Goal: Task Accomplishment & Management: Use online tool/utility

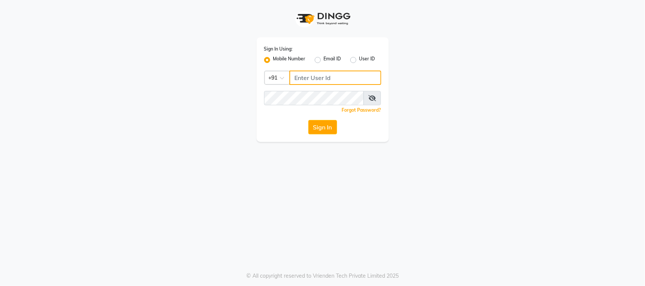
click at [353, 71] on input "Username" at bounding box center [335, 78] width 92 height 14
type input "9988992029"
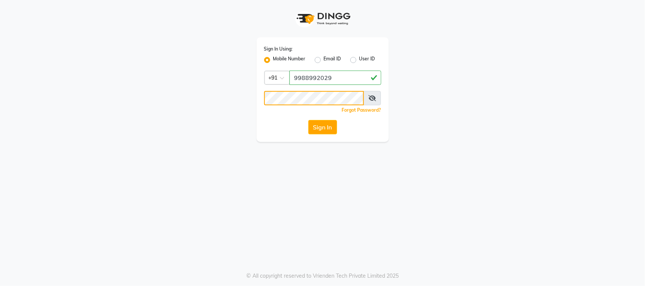
click at [308, 120] on button "Sign In" at bounding box center [322, 127] width 29 height 14
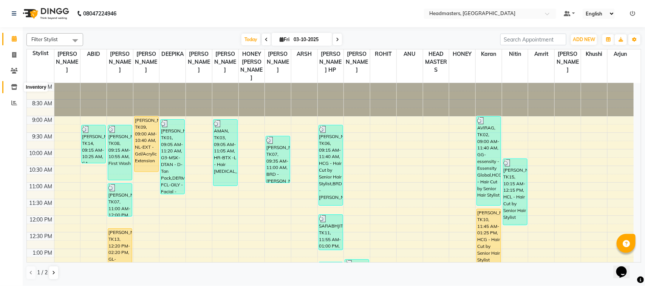
click at [17, 86] on icon at bounding box center [14, 87] width 6 height 6
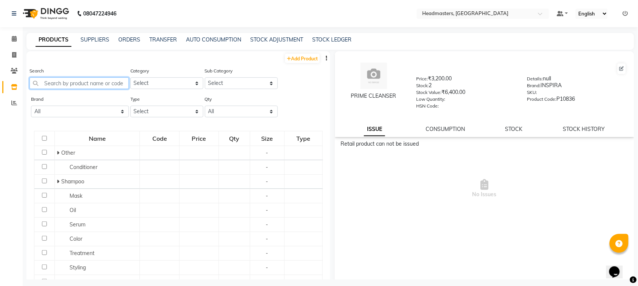
click at [102, 82] on input "text" at bounding box center [78, 83] width 99 height 12
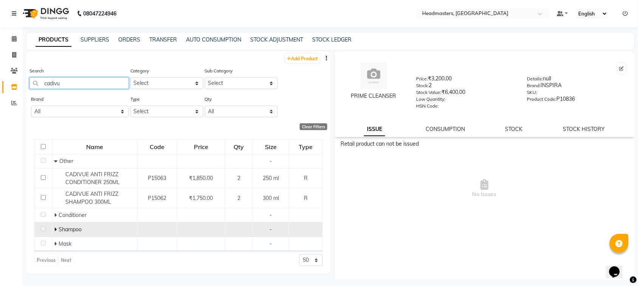
type input "cadivu"
click at [55, 227] on icon at bounding box center [55, 229] width 3 height 5
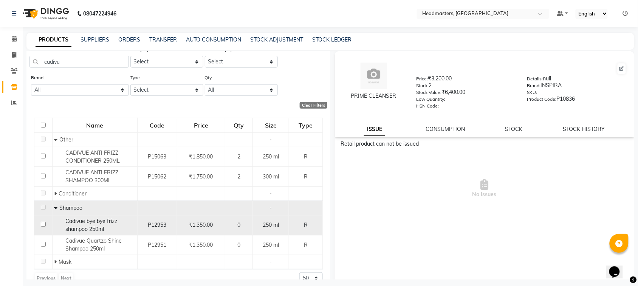
scroll to position [34, 0]
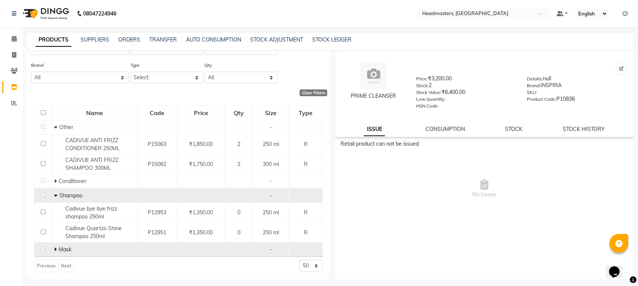
click at [55, 247] on icon at bounding box center [55, 249] width 3 height 5
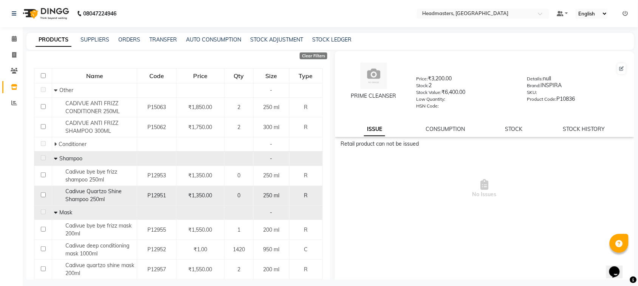
scroll to position [94, 0]
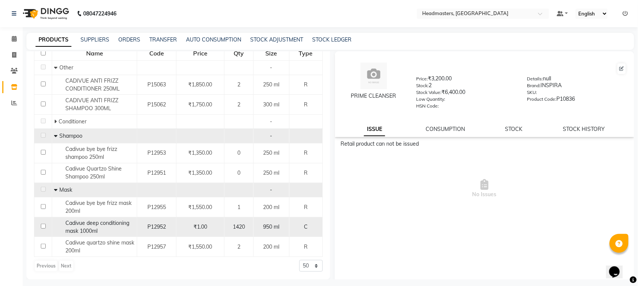
click at [43, 223] on td at bounding box center [43, 227] width 18 height 20
click at [44, 225] on input "checkbox" at bounding box center [43, 226] width 5 height 5
checkbox input "true"
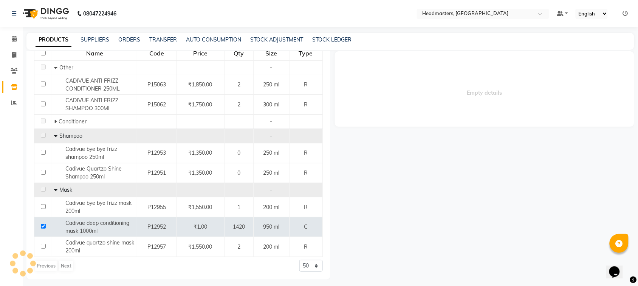
select select
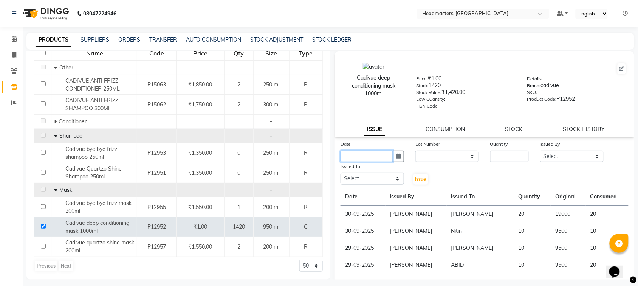
click at [375, 154] on input "text" at bounding box center [366, 157] width 53 height 12
select select "10"
select select "2025"
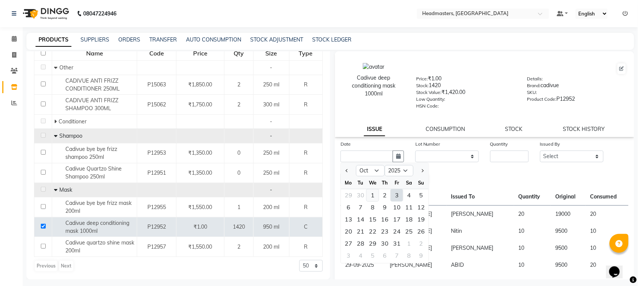
click at [371, 195] on div "1" at bounding box center [372, 196] width 12 height 12
type input "01-10-2025"
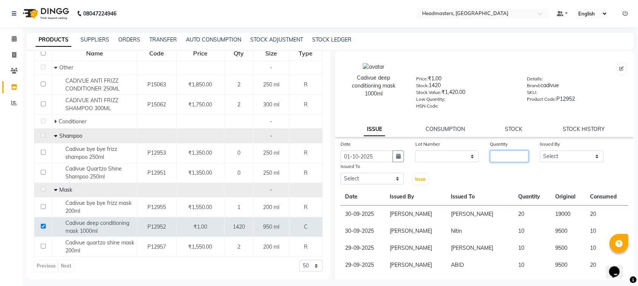
click at [497, 161] on div "Date [DATE] Lot Number None Quantity Issued By Select ABID Amrit ANU [PERSON_NA…" at bounding box center [484, 162] width 299 height 45
type input "15"
click at [588, 152] on select "Select ABID Amrit ANU [PERSON_NAME] [PERSON_NAME] HEAD MASTERS HONEY [PERSON_NA…" at bounding box center [571, 157] width 63 height 12
select select "87408"
click at [540, 151] on select "Select ABID Amrit ANU [PERSON_NAME] [PERSON_NAME] HEAD MASTERS HONEY [PERSON_NA…" at bounding box center [571, 157] width 63 height 12
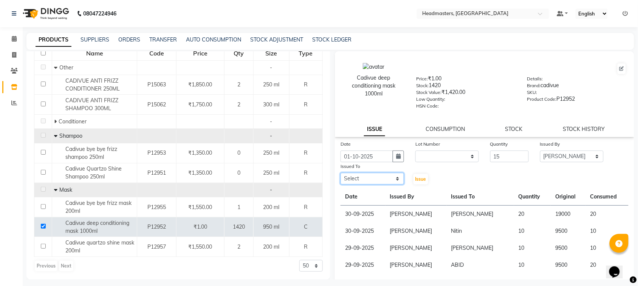
click at [376, 178] on select "Select ABID Amrit ANU [PERSON_NAME] [PERSON_NAME] HEAD MASTERS HONEY [PERSON_NA…" at bounding box center [371, 179] width 63 height 12
select select "60638"
click at [340, 173] on select "Select ABID Amrit ANU [PERSON_NAME] [PERSON_NAME] HEAD MASTERS HONEY [PERSON_NA…" at bounding box center [371, 179] width 63 height 12
click at [417, 182] on button "Issue" at bounding box center [420, 179] width 15 height 11
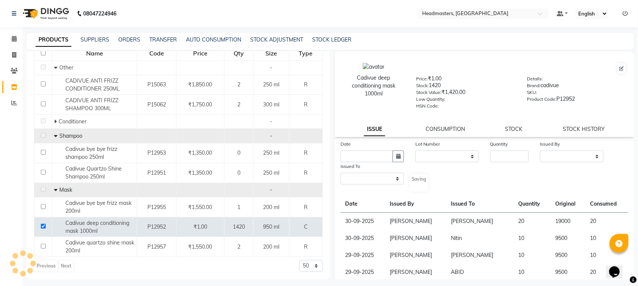
select select
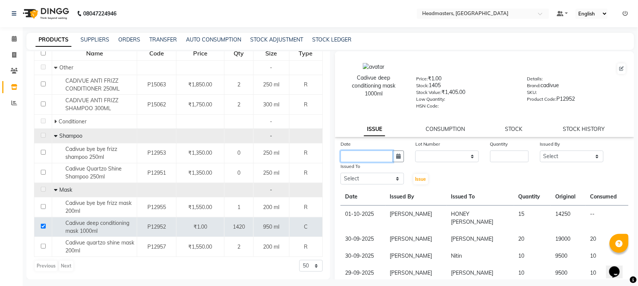
click at [361, 151] on input "text" at bounding box center [366, 157] width 53 height 12
select select "10"
select select "2025"
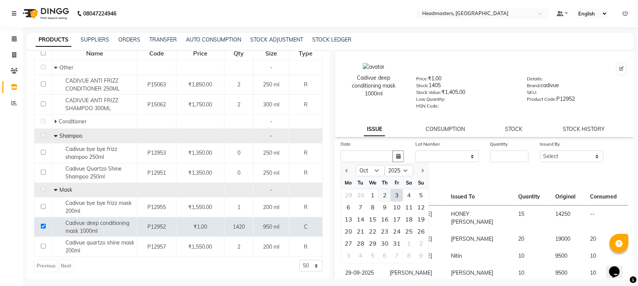
click at [380, 196] on div "2" at bounding box center [384, 196] width 12 height 12
type input "02-10-2025"
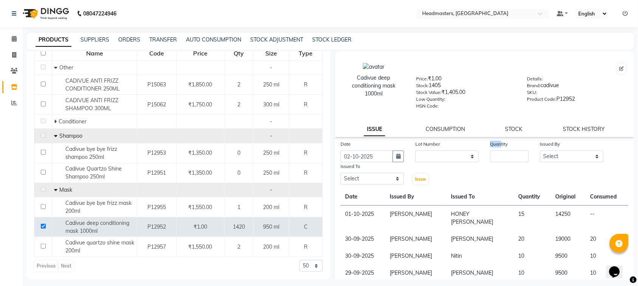
drag, startPoint x: 498, startPoint y: 145, endPoint x: 499, endPoint y: 154, distance: 8.4
click at [499, 154] on div "Quantity" at bounding box center [509, 151] width 50 height 22
click at [499, 154] on input "number" at bounding box center [509, 157] width 39 height 12
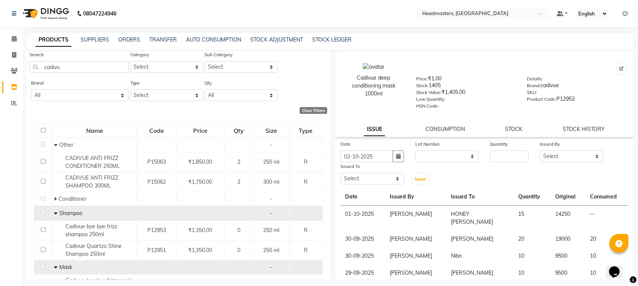
scroll to position [0, 0]
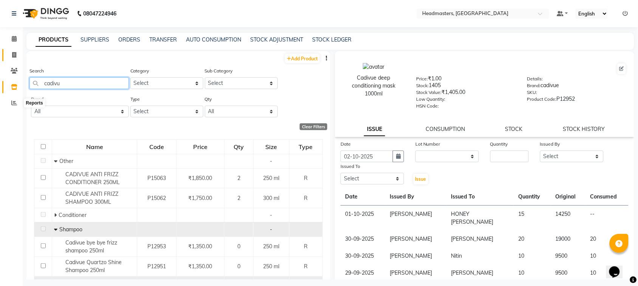
drag, startPoint x: 74, startPoint y: 89, endPoint x: 6, endPoint y: 59, distance: 74.4
click at [0, 84] on app-home "08047224946 Select Location × Headmasters, [GEOGRAPHIC_DATA] Default Panel My P…" at bounding box center [319, 145] width 638 height 291
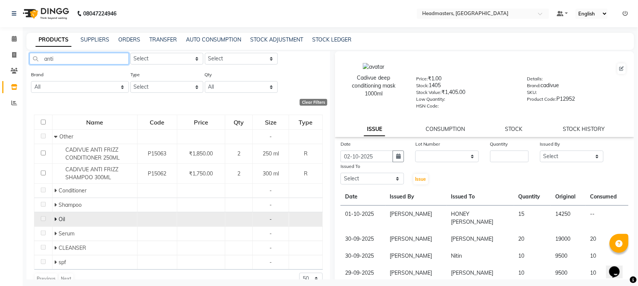
scroll to position [38, 0]
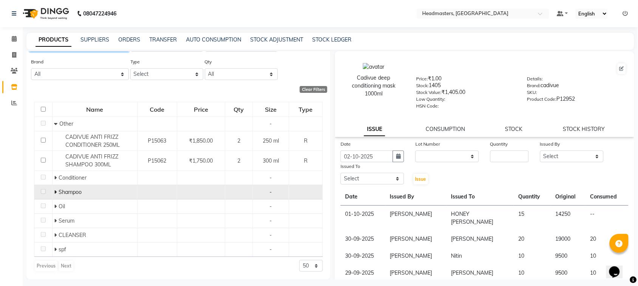
type input "anti"
click at [72, 191] on span "Shampoo" at bounding box center [70, 192] width 23 height 7
click at [54, 190] on icon at bounding box center [55, 192] width 3 height 5
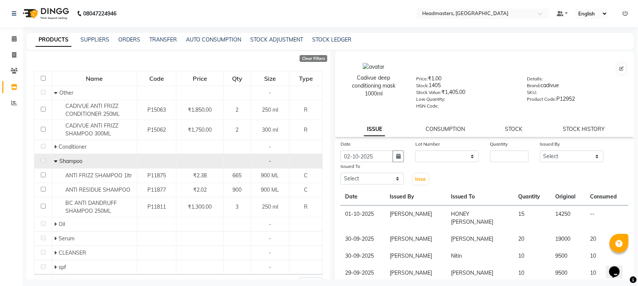
scroll to position [86, 0]
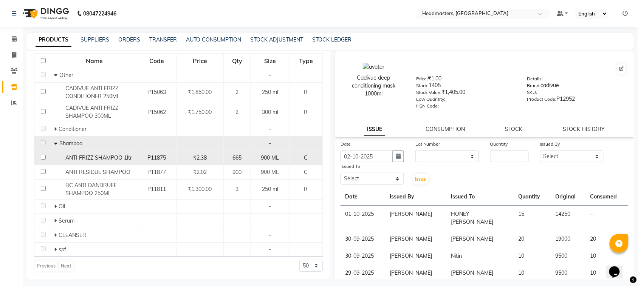
click at [42, 157] on input "checkbox" at bounding box center [43, 157] width 5 height 5
checkbox input "true"
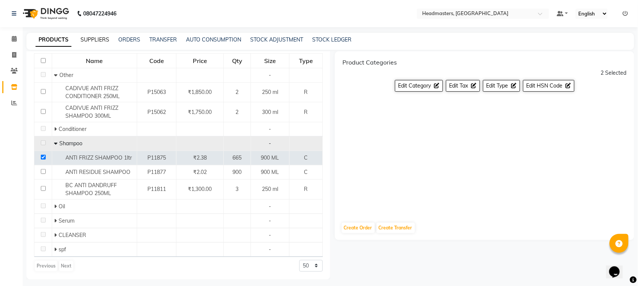
click at [88, 40] on link "SUPPLIERS" at bounding box center [94, 39] width 29 height 7
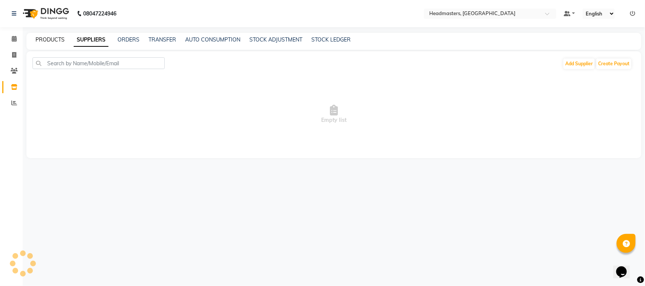
click at [59, 40] on link "PRODUCTS" at bounding box center [50, 39] width 29 height 7
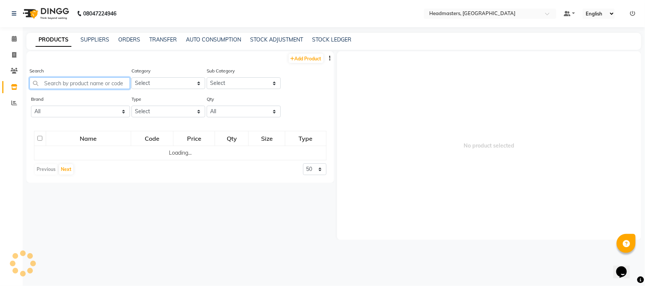
click at [65, 84] on input "text" at bounding box center [79, 83] width 100 height 12
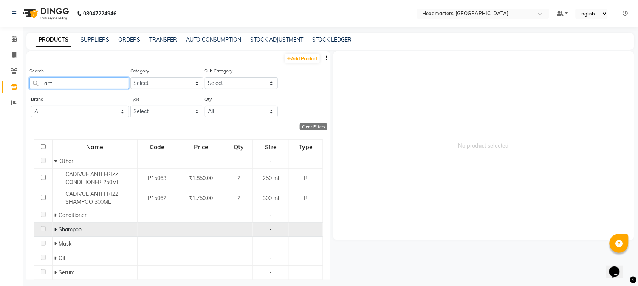
type input "ant"
click at [55, 229] on icon at bounding box center [55, 229] width 3 height 5
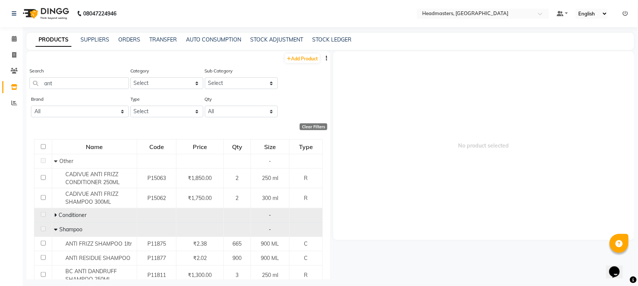
scroll to position [94, 0]
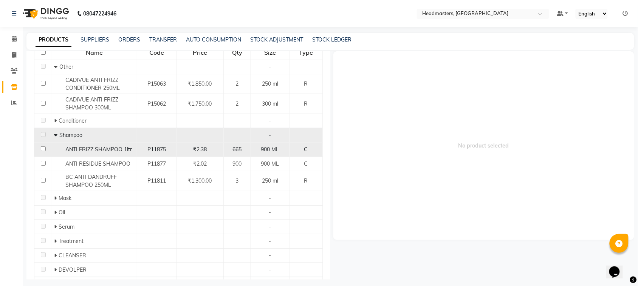
click at [42, 150] on input "checkbox" at bounding box center [43, 149] width 5 height 5
checkbox input "true"
select select
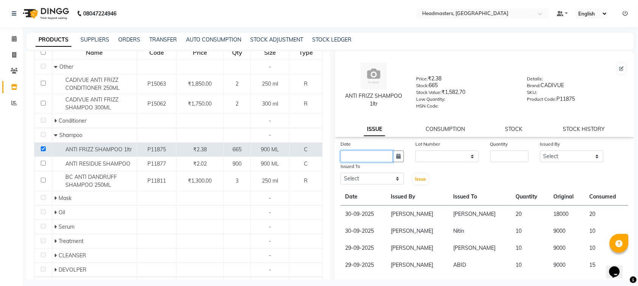
click at [362, 154] on input "text" at bounding box center [366, 157] width 53 height 12
select select "10"
select select "2025"
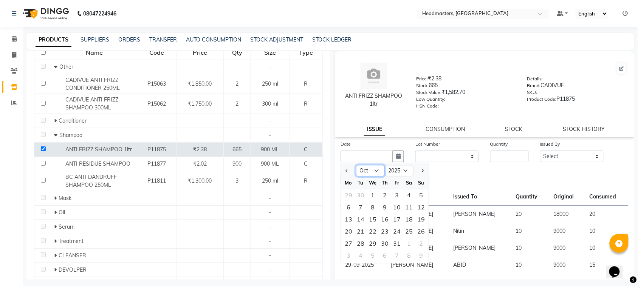
click at [371, 171] on select "Jan Feb Mar Apr May Jun [DATE] Aug Sep Oct Nov Dec" at bounding box center [370, 170] width 29 height 11
click at [374, 195] on div "1" at bounding box center [372, 196] width 12 height 12
type input "01-10-2025"
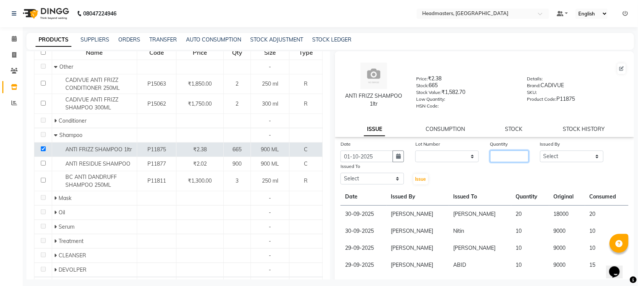
click at [490, 158] on input "number" at bounding box center [509, 157] width 39 height 12
type input "15"
click at [549, 160] on select "Select ABID Amrit ANU [PERSON_NAME] [PERSON_NAME] HEAD MASTERS HONEY [PERSON_NA…" at bounding box center [571, 157] width 63 height 12
select select "87408"
click at [540, 151] on select "Select ABID Amrit ANU [PERSON_NAME] [PERSON_NAME] HEAD MASTERS HONEY [PERSON_NA…" at bounding box center [571, 157] width 63 height 12
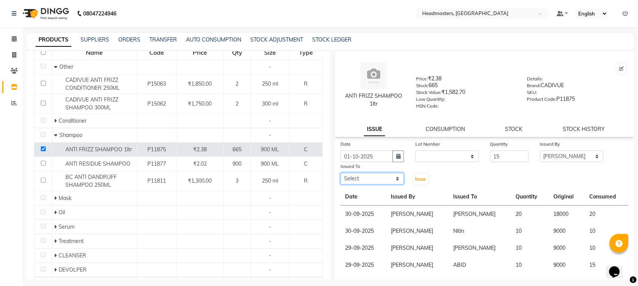
click at [373, 174] on select "Select ABID Amrit ANU [PERSON_NAME] [PERSON_NAME] HEAD MASTERS HONEY [PERSON_NA…" at bounding box center [371, 179] width 63 height 12
select select "60638"
click at [340, 173] on select "Select ABID Amrit ANU [PERSON_NAME] [PERSON_NAME] HEAD MASTERS HONEY [PERSON_NA…" at bounding box center [371, 179] width 63 height 12
click at [424, 181] on button "Issue" at bounding box center [420, 179] width 15 height 11
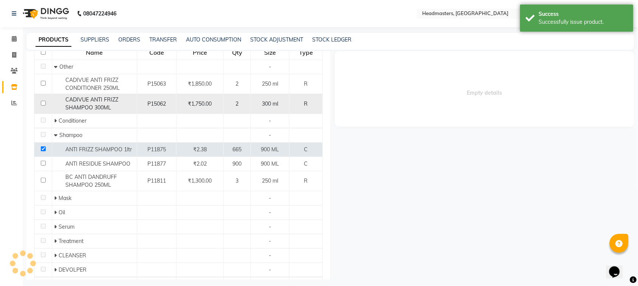
select select
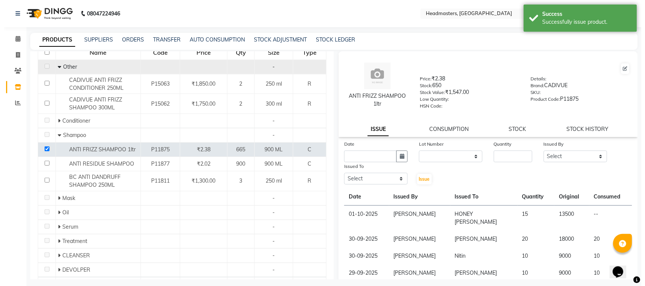
scroll to position [0, 0]
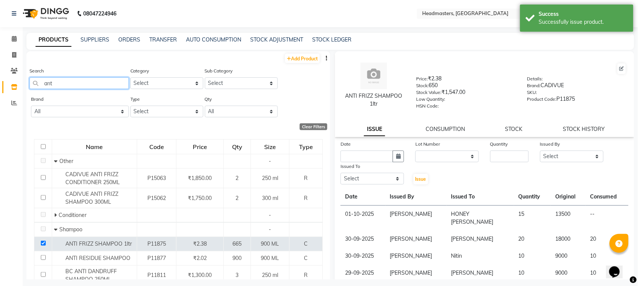
drag, startPoint x: 74, startPoint y: 82, endPoint x: 0, endPoint y: 111, distance: 79.8
click at [0, 111] on app-home "08047224946 Select Location × Headmasters, [GEOGRAPHIC_DATA] Default Panel My P…" at bounding box center [319, 145] width 638 height 291
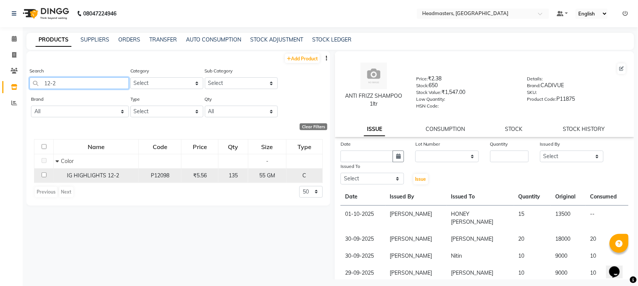
type input "12-2"
click at [88, 173] on span "IG HIGHLIGHTS 12-2" at bounding box center [93, 175] width 52 height 7
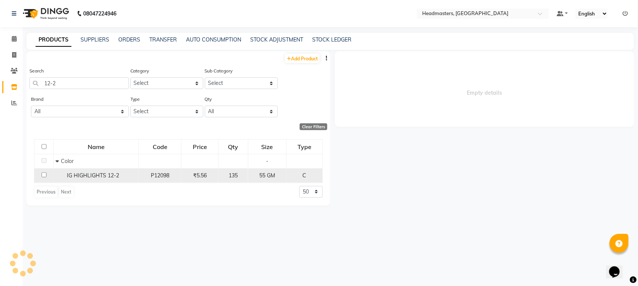
select select
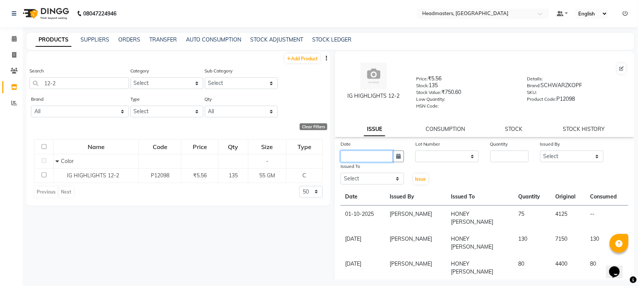
click at [369, 156] on input "text" at bounding box center [366, 157] width 53 height 12
select select "10"
select select "2025"
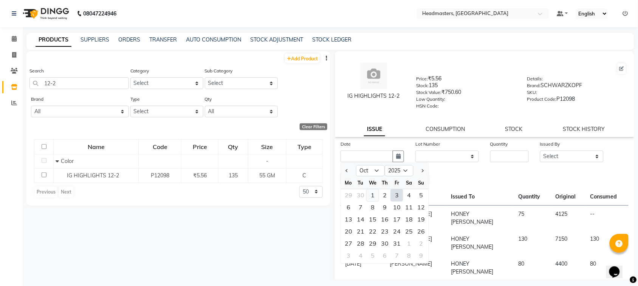
click at [371, 195] on div "1" at bounding box center [372, 196] width 12 height 12
type input "01-10-2025"
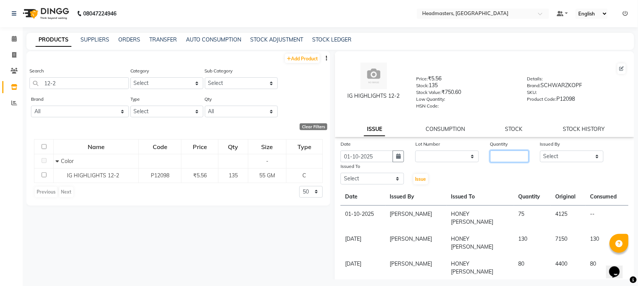
click at [508, 153] on input "number" at bounding box center [509, 157] width 39 height 12
type input "75"
click at [558, 157] on select "Select ABID Amrit ANU [PERSON_NAME] [PERSON_NAME] HEAD MASTERS HONEY [PERSON_NA…" at bounding box center [571, 157] width 63 height 12
select select "87408"
click at [540, 151] on select "Select ABID Amrit ANU [PERSON_NAME] [PERSON_NAME] HEAD MASTERS HONEY [PERSON_NA…" at bounding box center [571, 157] width 63 height 12
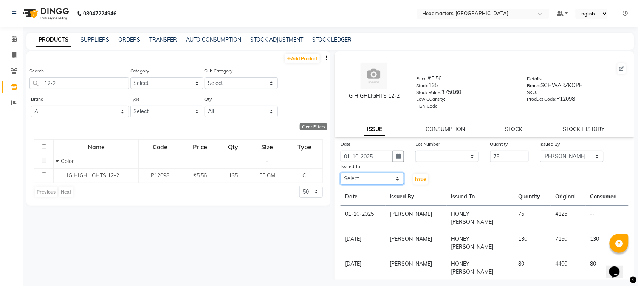
click at [383, 176] on select "Select ABID Amrit ANU [PERSON_NAME] [PERSON_NAME] HEAD MASTERS HONEY [PERSON_NA…" at bounding box center [371, 179] width 63 height 12
select select "60638"
click at [340, 173] on select "Select ABID Amrit ANU [PERSON_NAME] [PERSON_NAME] HEAD MASTERS HONEY [PERSON_NA…" at bounding box center [371, 179] width 63 height 12
click at [415, 176] on span "Issue" at bounding box center [420, 179] width 11 height 6
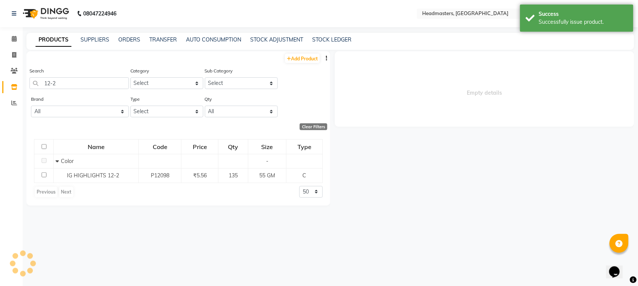
select select
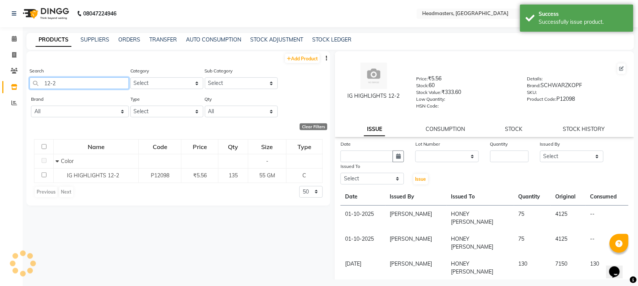
drag, startPoint x: 81, startPoint y: 83, endPoint x: 34, endPoint y: 83, distance: 46.8
click at [34, 83] on input "12-2" at bounding box center [78, 83] width 99 height 12
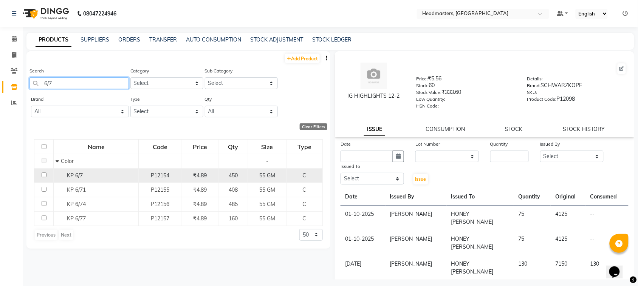
type input "6/7"
click at [91, 178] on div "KP 6/7" at bounding box center [96, 176] width 81 height 8
select select
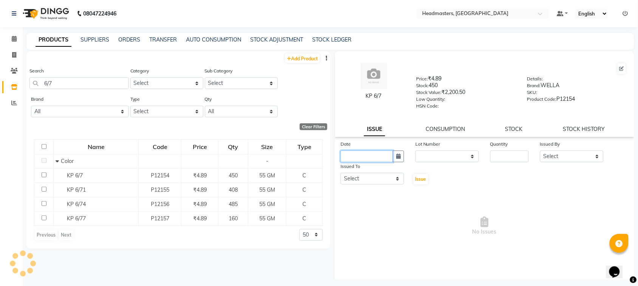
click at [356, 152] on input "text" at bounding box center [366, 157] width 53 height 12
select select "10"
select select "2025"
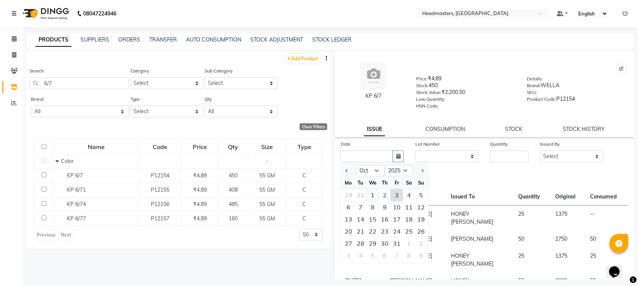
click at [373, 192] on div "1" at bounding box center [372, 196] width 12 height 12
type input "01-10-2025"
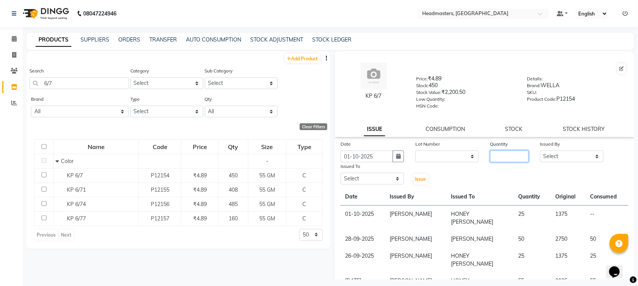
click at [508, 158] on input "number" at bounding box center [509, 157] width 39 height 12
type input "25"
click at [556, 152] on select "Select ABID Amrit ANU [PERSON_NAME] [PERSON_NAME] HEAD MASTERS HONEY [PERSON_NA…" at bounding box center [571, 157] width 63 height 12
select select "87408"
click at [540, 151] on select "Select ABID Amrit ANU [PERSON_NAME] [PERSON_NAME] HEAD MASTERS HONEY [PERSON_NA…" at bounding box center [571, 157] width 63 height 12
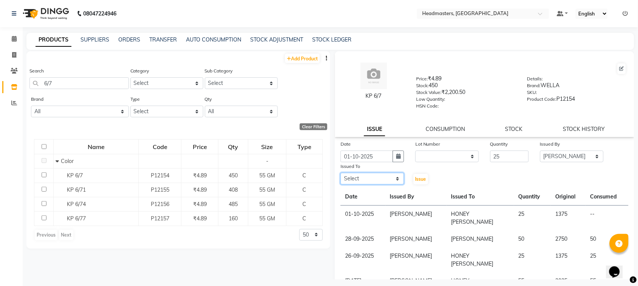
click at [369, 178] on select "Select ABID Amrit ANU [PERSON_NAME] [PERSON_NAME] HEAD MASTERS HONEY [PERSON_NA…" at bounding box center [371, 179] width 63 height 12
select select "60638"
click at [340, 173] on select "Select ABID Amrit ANU [PERSON_NAME] [PERSON_NAME] HEAD MASTERS HONEY [PERSON_NA…" at bounding box center [371, 179] width 63 height 12
click at [418, 178] on span "Issue" at bounding box center [420, 179] width 11 height 6
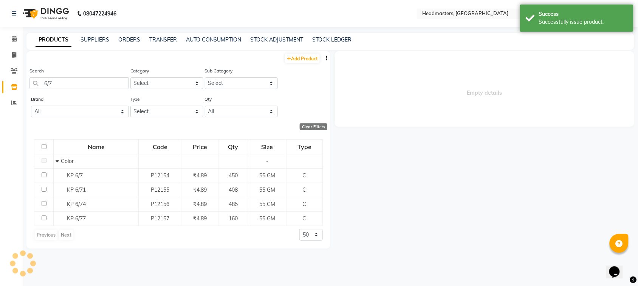
select select
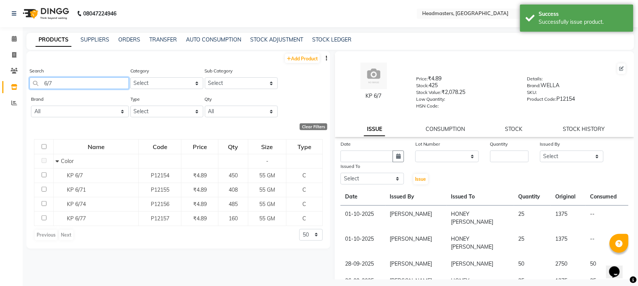
drag, startPoint x: 62, startPoint y: 81, endPoint x: 6, endPoint y: 93, distance: 57.8
click at [6, 93] on app-home "08047224946 Select Location × Headmasters, [GEOGRAPHIC_DATA] Default Panel My P…" at bounding box center [319, 145] width 638 height 291
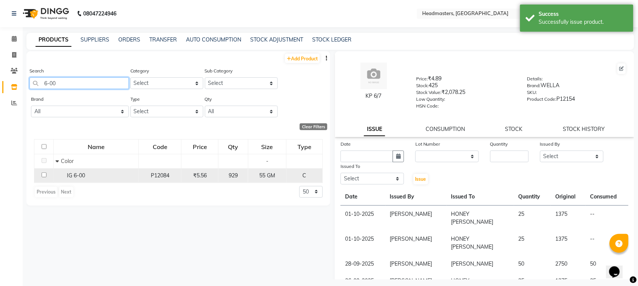
type input "6-00"
click at [131, 175] on div "IG 6-00" at bounding box center [96, 176] width 81 height 8
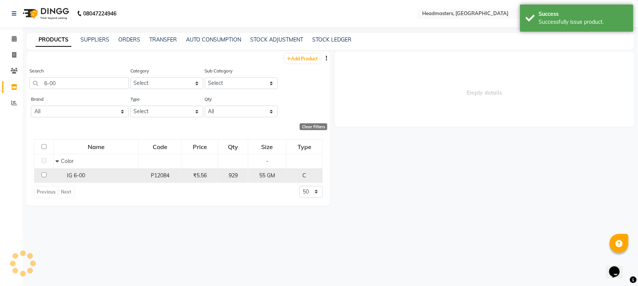
select select
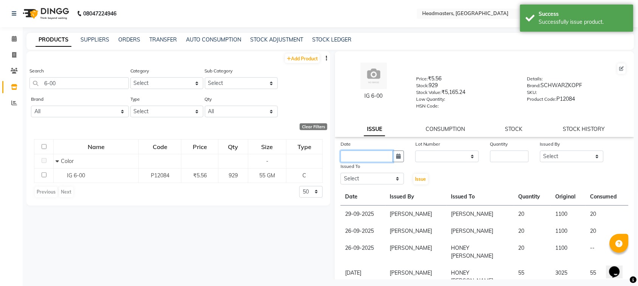
click at [369, 159] on input "text" at bounding box center [366, 157] width 53 height 12
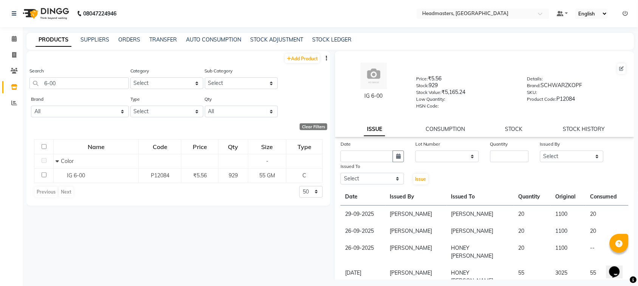
select select "10"
select select "2025"
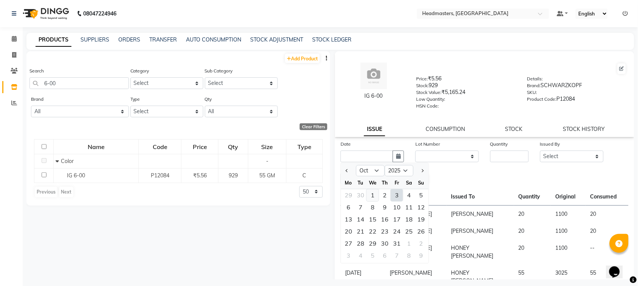
click at [373, 195] on div "1" at bounding box center [372, 196] width 12 height 12
type input "01-10-2025"
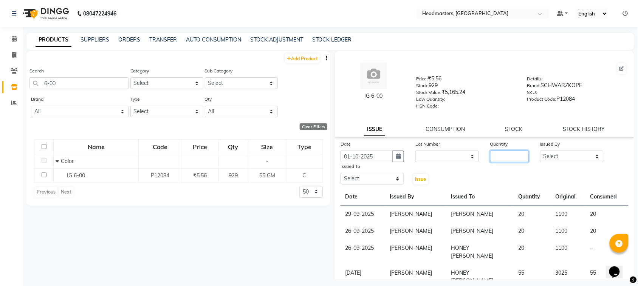
click at [492, 153] on input "number" at bounding box center [509, 157] width 39 height 12
type input "25"
drag, startPoint x: 556, startPoint y: 158, endPoint x: 556, endPoint y: 151, distance: 6.0
click at [556, 158] on select "Select ABID Amrit ANU [PERSON_NAME] [PERSON_NAME] HEAD MASTERS HONEY [PERSON_NA…" at bounding box center [571, 157] width 63 height 12
select select "87408"
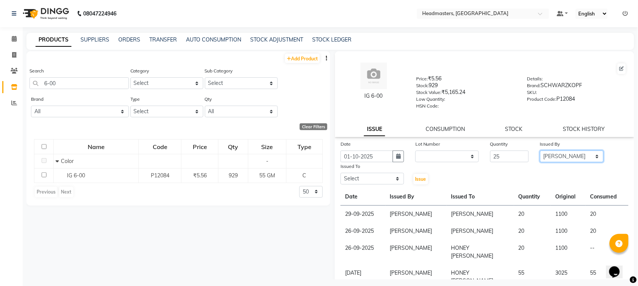
click at [540, 151] on select "Select ABID Amrit ANU [PERSON_NAME] [PERSON_NAME] HEAD MASTERS HONEY [PERSON_NA…" at bounding box center [571, 157] width 63 height 12
click at [375, 173] on select "Select ABID Amrit ANU [PERSON_NAME] [PERSON_NAME] HEAD MASTERS HONEY [PERSON_NA…" at bounding box center [371, 179] width 63 height 12
select select "60638"
click at [340, 173] on select "Select ABID Amrit ANU [PERSON_NAME] [PERSON_NAME] HEAD MASTERS HONEY [PERSON_NA…" at bounding box center [371, 179] width 63 height 12
click at [418, 176] on span "Issue" at bounding box center [420, 179] width 11 height 6
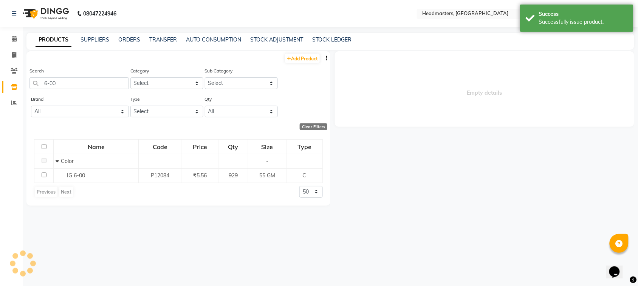
select select
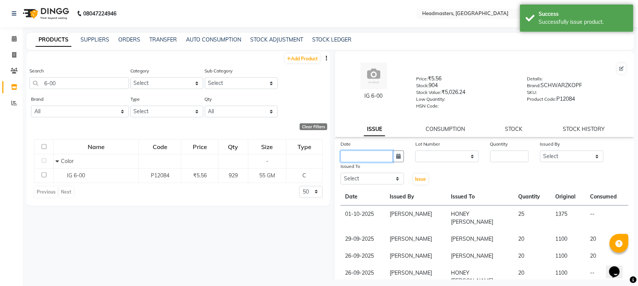
click at [378, 157] on input "text" at bounding box center [366, 157] width 53 height 12
select select "10"
select select "2025"
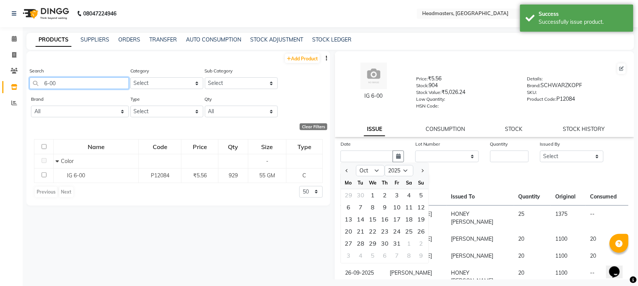
drag, startPoint x: 68, startPoint y: 85, endPoint x: 0, endPoint y: 95, distance: 69.1
click at [0, 95] on app-home "08047224946 Select Location × Headmasters, [GEOGRAPHIC_DATA] Default Panel My P…" at bounding box center [319, 145] width 638 height 291
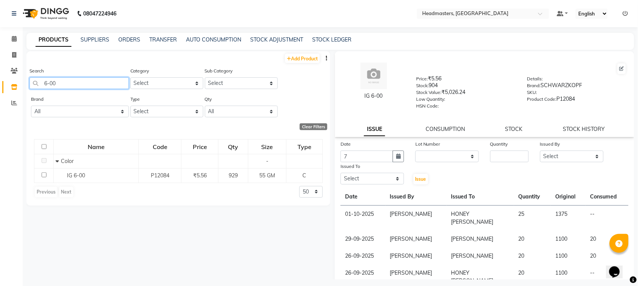
type input "[DATE]"
drag, startPoint x: 65, startPoint y: 85, endPoint x: 0, endPoint y: 106, distance: 68.2
click at [0, 106] on app-home "08047224946 Select Location × Headmasters, [GEOGRAPHIC_DATA] Default Panel My P…" at bounding box center [319, 145] width 638 height 291
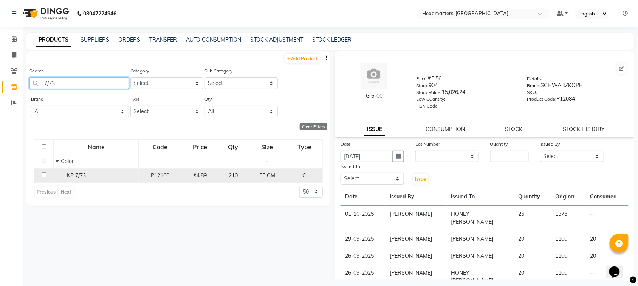
type input "7/73"
click at [84, 175] on span "KP 7/73" at bounding box center [76, 175] width 19 height 7
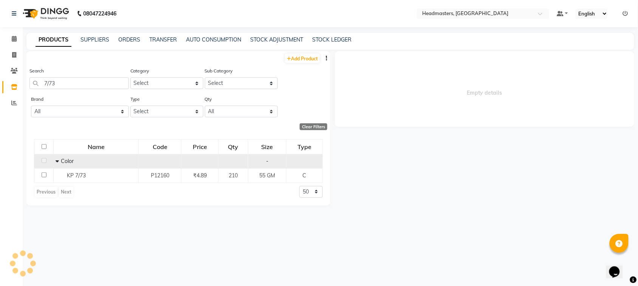
select select
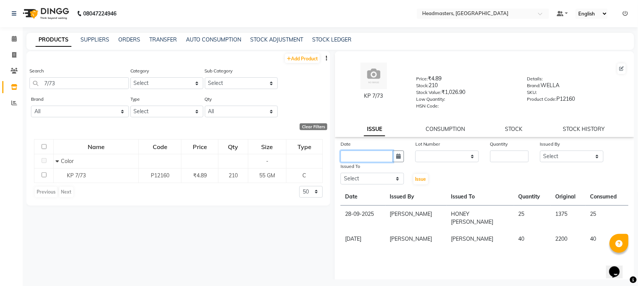
click at [372, 159] on input "text" at bounding box center [366, 157] width 53 height 12
select select "10"
select select "2025"
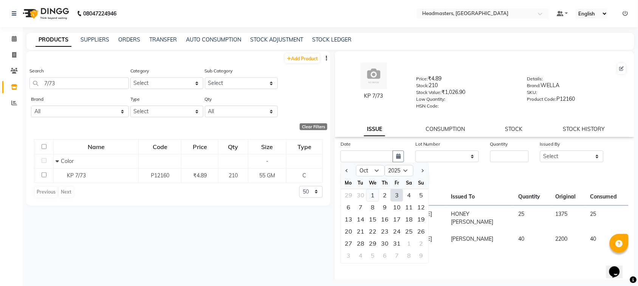
click at [375, 192] on div "1" at bounding box center [372, 196] width 12 height 12
type input "01-10-2025"
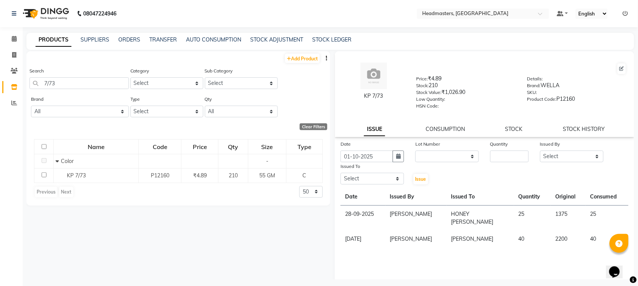
click at [501, 148] on div "Quantity" at bounding box center [509, 145] width 39 height 11
click at [505, 152] on input "number" at bounding box center [509, 157] width 39 height 12
type input "55"
drag, startPoint x: 569, startPoint y: 157, endPoint x: 569, endPoint y: 150, distance: 6.8
click at [569, 157] on select "Select ABID Amrit ANU [PERSON_NAME] [PERSON_NAME] HEAD MASTERS HONEY [PERSON_NA…" at bounding box center [571, 157] width 63 height 12
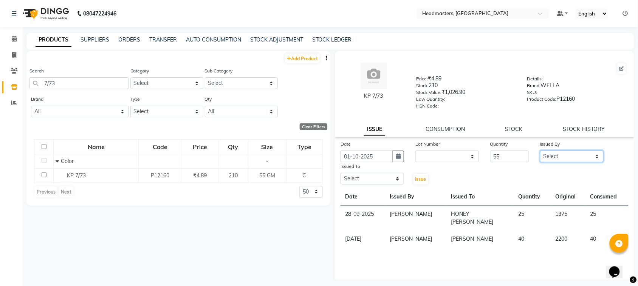
select select "87408"
click at [540, 151] on select "Select ABID Amrit ANU [PERSON_NAME] [PERSON_NAME] HEAD MASTERS HONEY [PERSON_NA…" at bounding box center [571, 157] width 63 height 12
click at [389, 176] on select "Select ABID Amrit ANU [PERSON_NAME] [PERSON_NAME] HEAD MASTERS HONEY [PERSON_NA…" at bounding box center [371, 179] width 63 height 12
select select "60638"
click at [340, 173] on select "Select ABID Amrit ANU [PERSON_NAME] [PERSON_NAME] HEAD MASTERS HONEY [PERSON_NA…" at bounding box center [371, 179] width 63 height 12
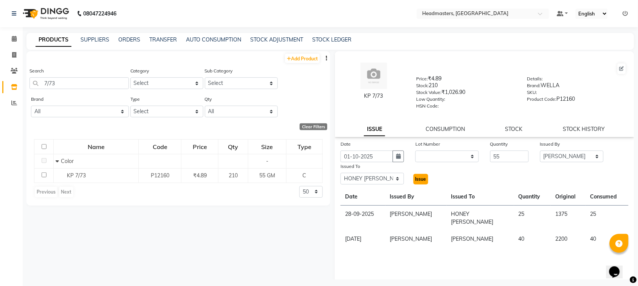
click at [416, 180] on span "Issue" at bounding box center [420, 179] width 11 height 6
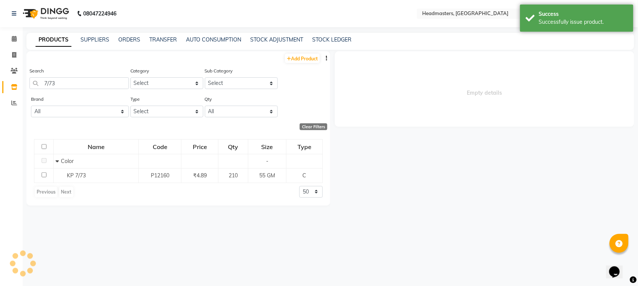
select select
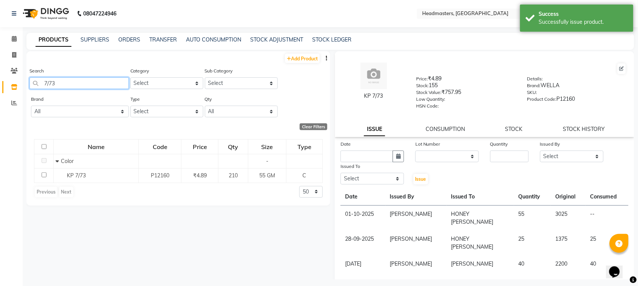
drag, startPoint x: 74, startPoint y: 84, endPoint x: 0, endPoint y: 121, distance: 82.4
click at [0, 121] on app-home "08047224946 Select Location × Headmasters, [GEOGRAPHIC_DATA] Default Panel My P…" at bounding box center [319, 145] width 638 height 291
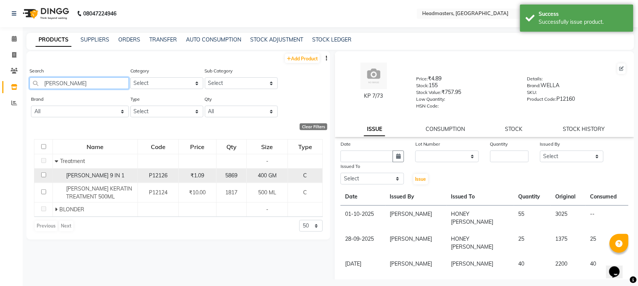
type input "[PERSON_NAME]"
click at [76, 180] on td "[PERSON_NAME] 9 IN 1" at bounding box center [95, 175] width 85 height 14
click at [106, 176] on div "[PERSON_NAME] 9 IN 1" at bounding box center [95, 176] width 81 height 8
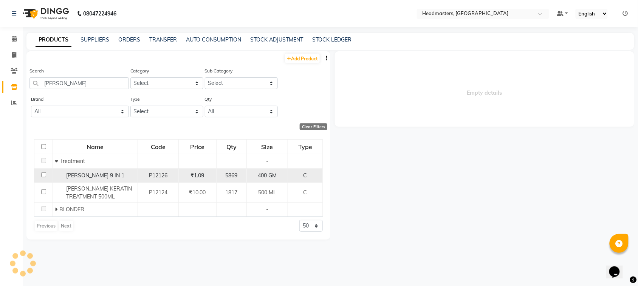
select select
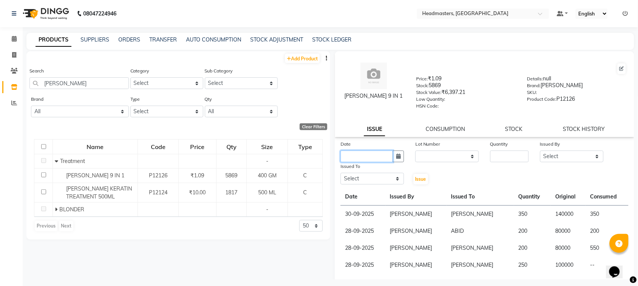
click at [370, 154] on input "text" at bounding box center [366, 157] width 53 height 12
select select "10"
select select "2025"
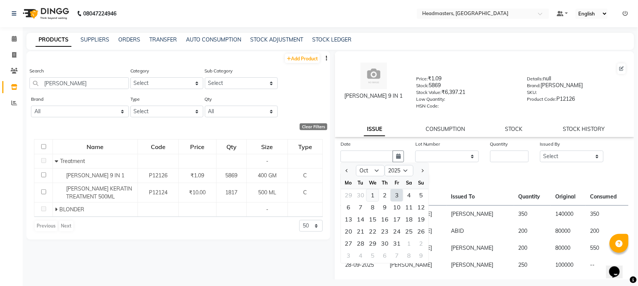
click at [374, 195] on div "1" at bounding box center [372, 196] width 12 height 12
type input "01-10-2025"
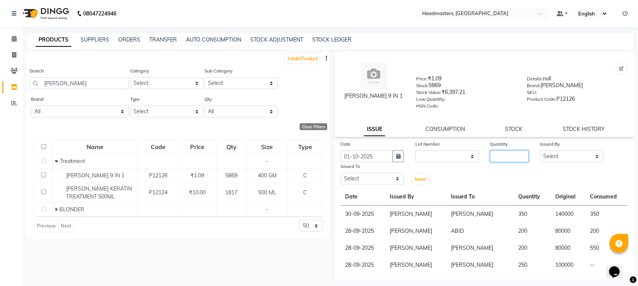
click at [490, 158] on input "number" at bounding box center [509, 157] width 39 height 12
type input "8"
type input "50"
click at [571, 151] on select "Select ABID Amrit ANU [PERSON_NAME] [PERSON_NAME] HEAD MASTERS HONEY [PERSON_NA…" at bounding box center [571, 157] width 63 height 12
select select "87408"
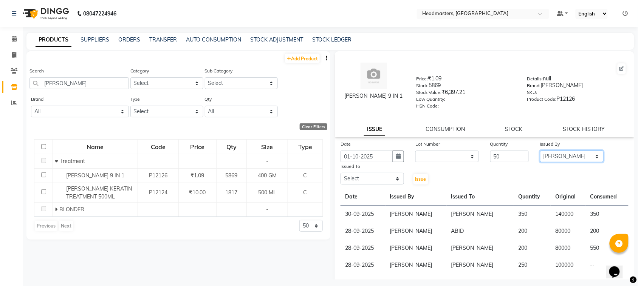
click at [540, 151] on select "Select ABID Amrit ANU [PERSON_NAME] [PERSON_NAME] HEAD MASTERS HONEY [PERSON_NA…" at bounding box center [571, 157] width 63 height 12
click at [381, 176] on select "Select ABID Amrit ANU [PERSON_NAME] [PERSON_NAME] HEAD MASTERS HONEY [PERSON_NA…" at bounding box center [371, 179] width 63 height 12
select select "60609"
click at [340, 173] on select "Select ABID Amrit ANU [PERSON_NAME] [PERSON_NAME] HEAD MASTERS HONEY [PERSON_NA…" at bounding box center [371, 179] width 63 height 12
click at [415, 179] on span "Issue" at bounding box center [420, 179] width 11 height 6
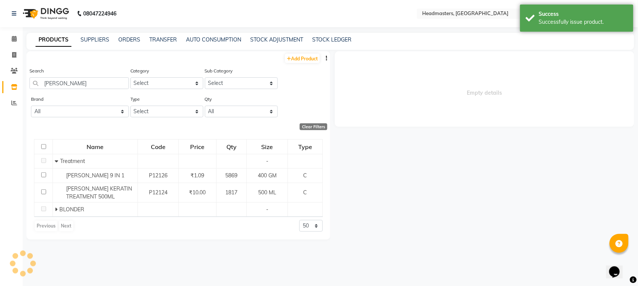
select select
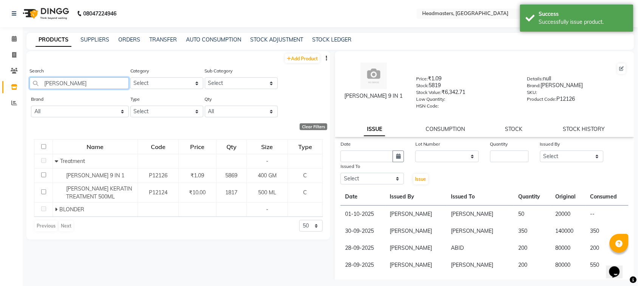
drag, startPoint x: 69, startPoint y: 80, endPoint x: 40, endPoint y: 89, distance: 30.2
click at [40, 89] on input "[PERSON_NAME]" at bounding box center [78, 83] width 99 height 12
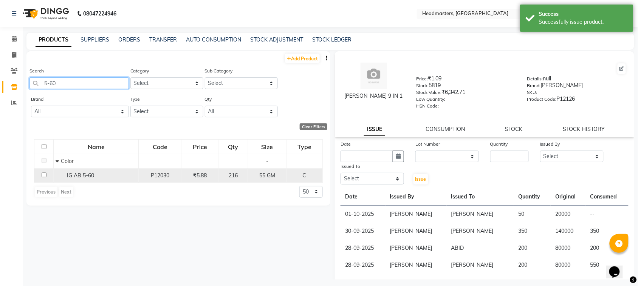
type input "5-60"
click at [80, 174] on span "IG AB 5-60" at bounding box center [80, 175] width 27 height 7
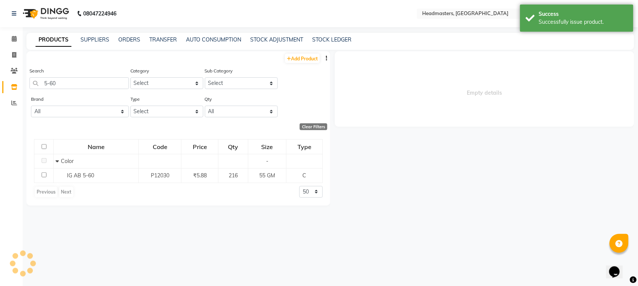
select select
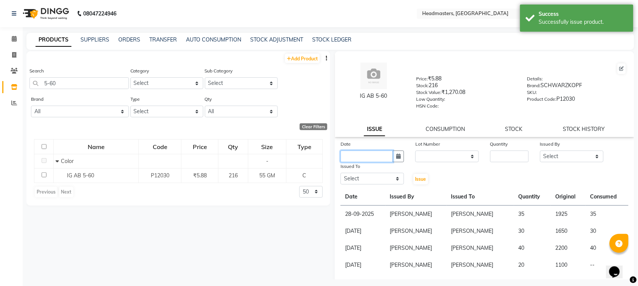
click at [383, 159] on input "text" at bounding box center [366, 157] width 53 height 12
select select "10"
select select "2025"
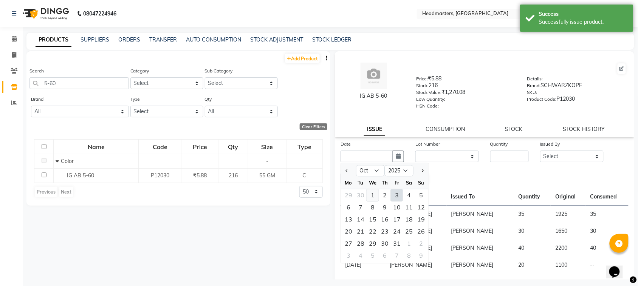
click at [374, 195] on div "1" at bounding box center [372, 196] width 12 height 12
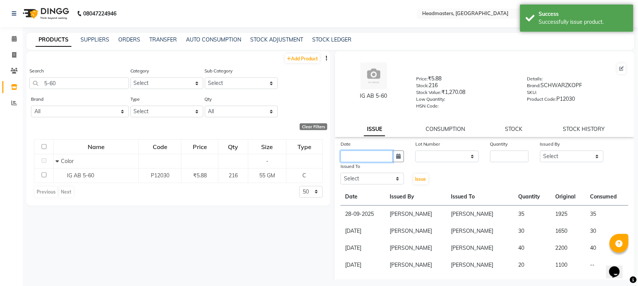
type input "01-10-2025"
click at [506, 151] on input "number" at bounding box center [509, 157] width 39 height 12
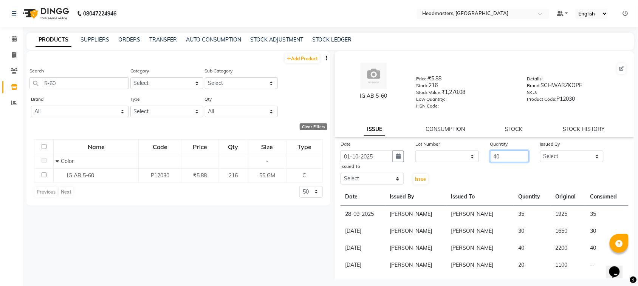
type input "40"
drag, startPoint x: 544, startPoint y: 154, endPoint x: 544, endPoint y: 150, distance: 4.5
click at [544, 154] on select "Select ABID Amrit ANU [PERSON_NAME] [PERSON_NAME] HEAD MASTERS HONEY [PERSON_NA…" at bounding box center [571, 157] width 63 height 12
select select "87408"
click at [540, 151] on select "Select ABID Amrit ANU [PERSON_NAME] [PERSON_NAME] HEAD MASTERS HONEY [PERSON_NA…" at bounding box center [571, 157] width 63 height 12
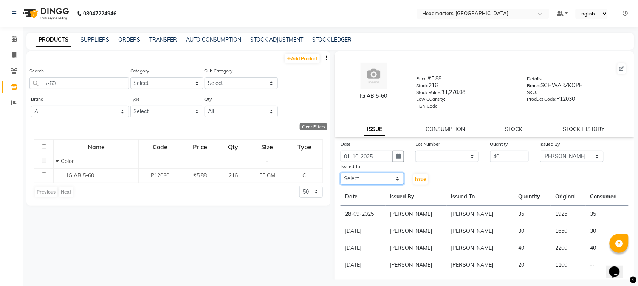
click at [376, 176] on select "Select ABID Amrit ANU [PERSON_NAME] [PERSON_NAME] HEAD MASTERS HONEY [PERSON_NA…" at bounding box center [371, 179] width 63 height 12
select select "60637"
click at [340, 173] on select "Select ABID Amrit ANU [PERSON_NAME] [PERSON_NAME] HEAD MASTERS HONEY [PERSON_NA…" at bounding box center [371, 179] width 63 height 12
click at [422, 178] on span "Issue" at bounding box center [420, 179] width 11 height 6
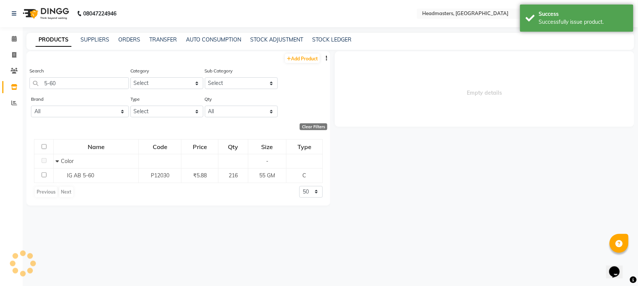
select select
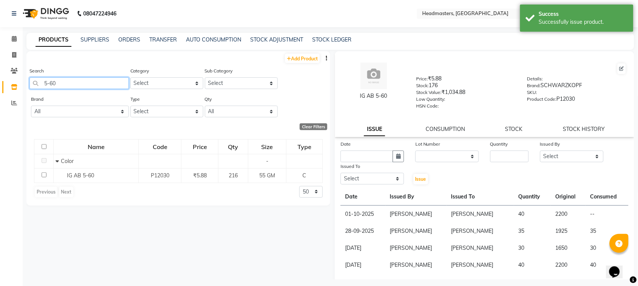
drag, startPoint x: 105, startPoint y: 89, endPoint x: 0, endPoint y: 95, distance: 105.2
click at [0, 95] on app-home "08047224946 Select Location × Headmasters, [GEOGRAPHIC_DATA] Default Panel My P…" at bounding box center [319, 145] width 638 height 291
type input "6-60"
click at [351, 160] on input "text" at bounding box center [366, 157] width 53 height 12
select select "10"
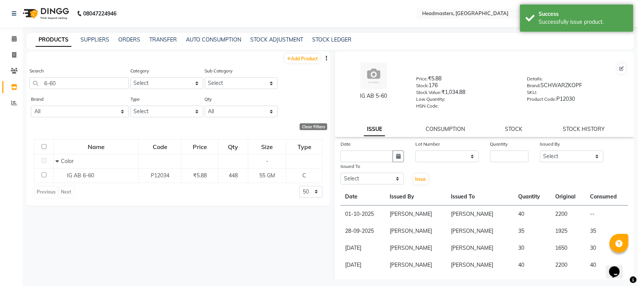
select select "2025"
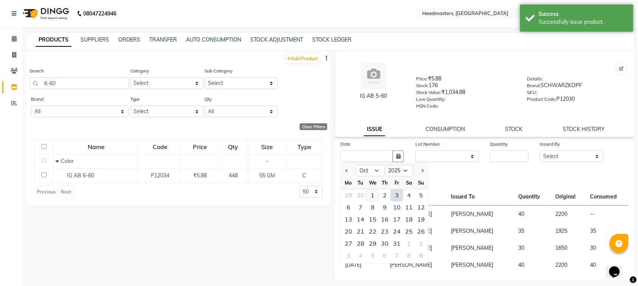
click at [368, 195] on div "1" at bounding box center [372, 196] width 12 height 12
type input "01-10-2025"
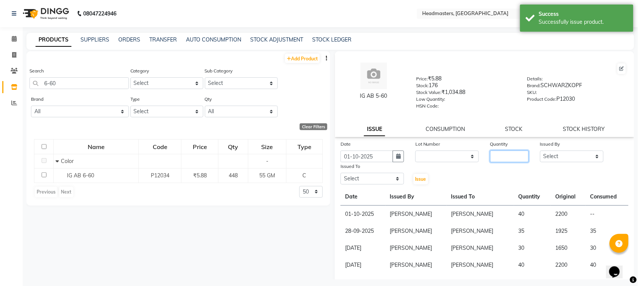
click at [501, 152] on input "number" at bounding box center [509, 157] width 39 height 12
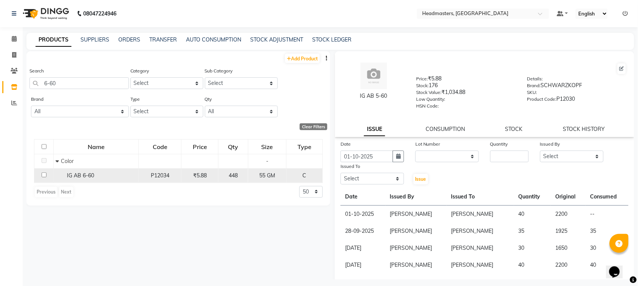
click at [85, 171] on td "IG AB 6-60" at bounding box center [96, 175] width 85 height 14
click at [144, 171] on td "P12034" at bounding box center [160, 175] width 43 height 14
click at [93, 178] on span "IG AB 6-60" at bounding box center [80, 175] width 27 height 7
select select
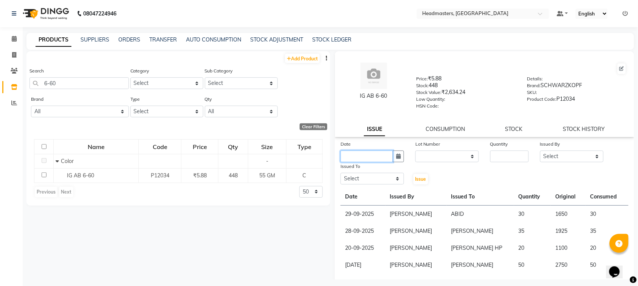
click at [359, 158] on input "text" at bounding box center [366, 157] width 53 height 12
select select "10"
select select "2025"
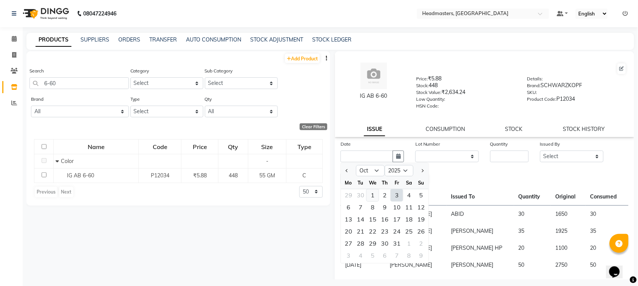
click at [372, 193] on div "1" at bounding box center [372, 196] width 12 height 12
type input "01-10-2025"
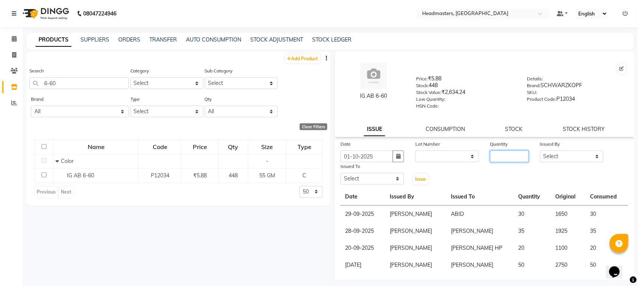
click at [490, 158] on input "number" at bounding box center [509, 157] width 39 height 12
type input "8"
type input "55"
drag, startPoint x: 544, startPoint y: 156, endPoint x: 546, endPoint y: 150, distance: 6.3
click at [544, 156] on select "Select ABID Amrit ANU [PERSON_NAME] [PERSON_NAME] HEAD MASTERS HONEY [PERSON_NA…" at bounding box center [571, 157] width 63 height 12
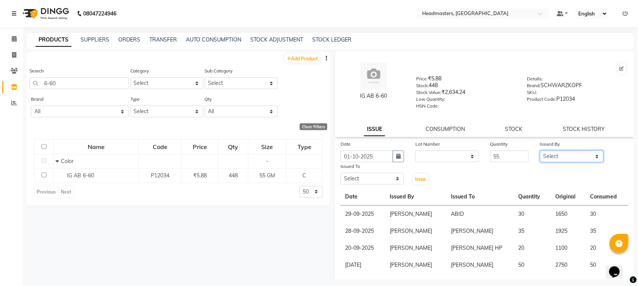
select select "87408"
click at [540, 151] on select "Select ABID Amrit ANU [PERSON_NAME] [PERSON_NAME] HEAD MASTERS HONEY [PERSON_NA…" at bounding box center [571, 157] width 63 height 12
drag, startPoint x: 361, startPoint y: 179, endPoint x: 361, endPoint y: 171, distance: 8.7
click at [361, 179] on select "Select ABID Amrit ANU [PERSON_NAME] [PERSON_NAME] HEAD MASTERS HONEY [PERSON_NA…" at bounding box center [371, 179] width 63 height 12
select select "60637"
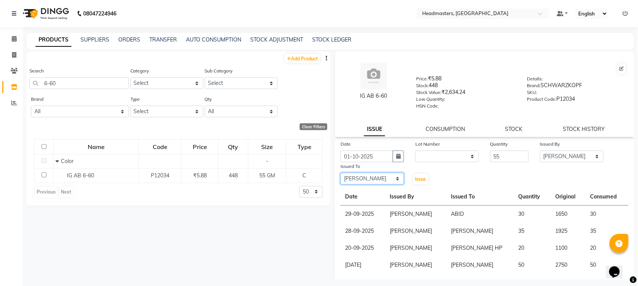
click at [340, 173] on select "Select ABID Amrit ANU [PERSON_NAME] [PERSON_NAME] HEAD MASTERS HONEY [PERSON_NA…" at bounding box center [371, 179] width 63 height 12
click at [425, 180] on button "Issue" at bounding box center [420, 179] width 15 height 11
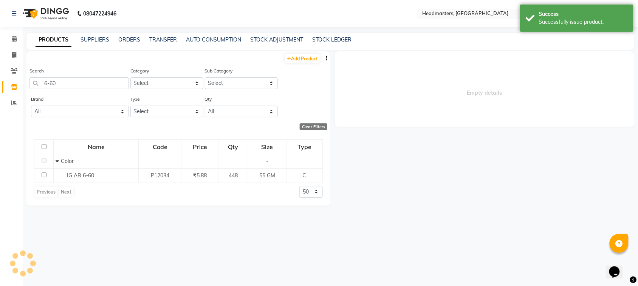
select select
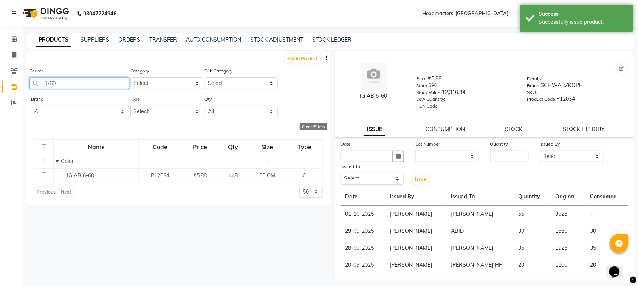
drag, startPoint x: 69, startPoint y: 80, endPoint x: 33, endPoint y: 86, distance: 36.0
click at [33, 85] on input "6-60" at bounding box center [78, 83] width 99 height 12
type input "r"
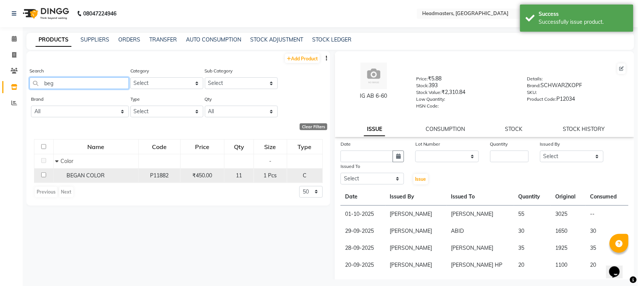
type input "beg"
click at [91, 172] on div "BEGAN COLOR" at bounding box center [95, 176] width 81 height 8
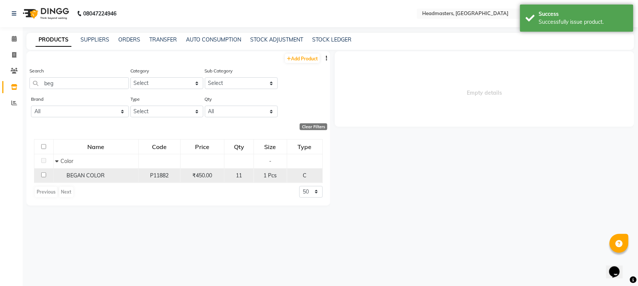
select select
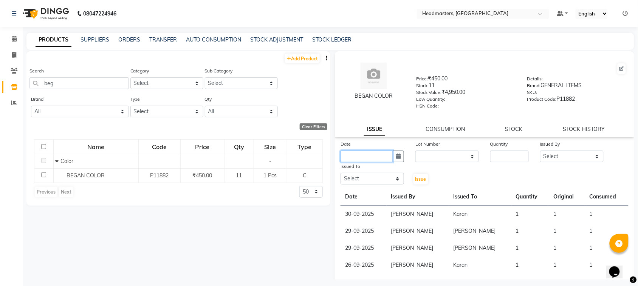
click at [367, 154] on input "text" at bounding box center [366, 157] width 53 height 12
select select "10"
select select "2025"
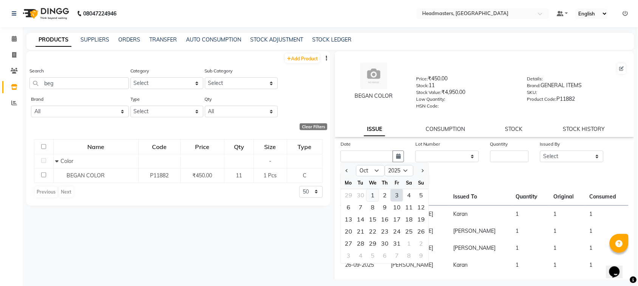
click at [376, 193] on div "1" at bounding box center [372, 196] width 12 height 12
type input "01-10-2025"
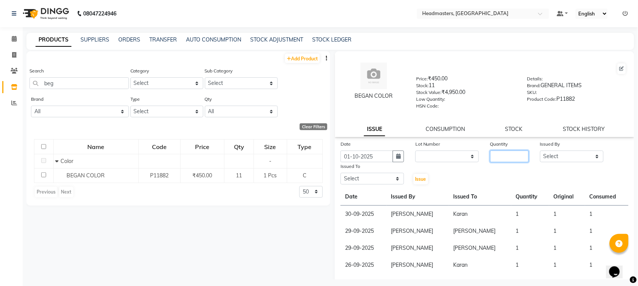
click at [502, 156] on input "number" at bounding box center [509, 157] width 39 height 12
type input "1"
click at [558, 153] on select "Select ABID Amrit ANU [PERSON_NAME] [PERSON_NAME] HEAD MASTERS HONEY [PERSON_NA…" at bounding box center [571, 157] width 63 height 12
select select "87408"
click at [540, 151] on select "Select ABID Amrit ANU [PERSON_NAME] [PERSON_NAME] HEAD MASTERS HONEY [PERSON_NA…" at bounding box center [571, 157] width 63 height 12
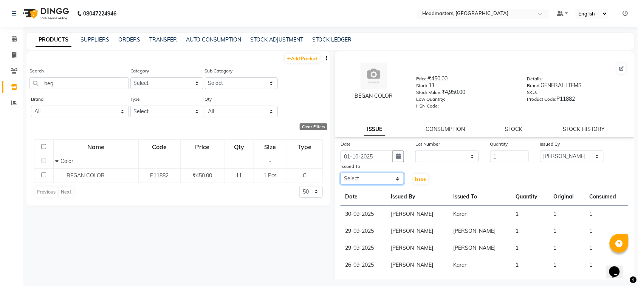
click at [392, 174] on select "Select ABID Amrit ANU [PERSON_NAME] [PERSON_NAME] HEAD MASTERS HONEY [PERSON_NA…" at bounding box center [371, 179] width 63 height 12
select select "60639"
click at [340, 173] on select "Select ABID Amrit ANU [PERSON_NAME] [PERSON_NAME] HEAD MASTERS HONEY [PERSON_NA…" at bounding box center [371, 179] width 63 height 12
click at [416, 177] on span "Issue" at bounding box center [420, 179] width 11 height 6
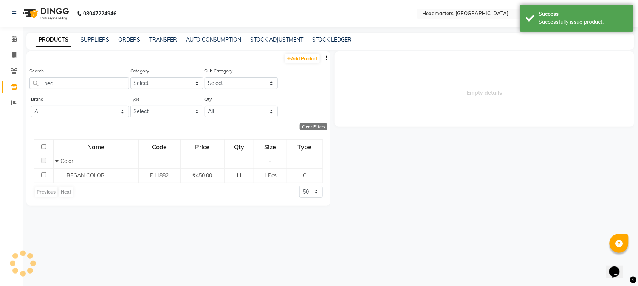
select select
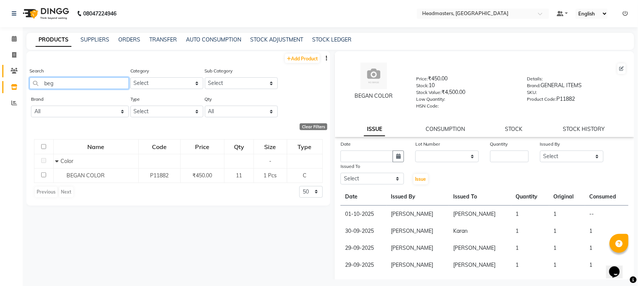
drag, startPoint x: 60, startPoint y: 82, endPoint x: 18, endPoint y: 73, distance: 43.7
click at [18, 73] on app-home "08047224946 Select Location × Headmasters, [GEOGRAPHIC_DATA] Default Panel My P…" at bounding box center [319, 145] width 638 height 291
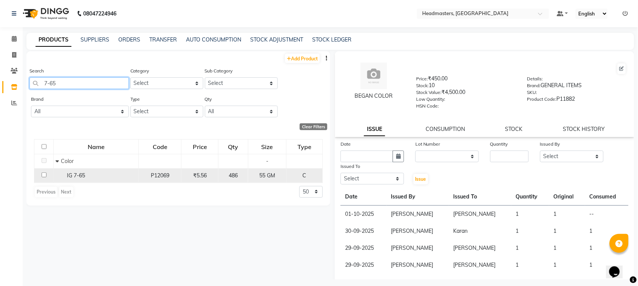
type input "7-65"
click at [76, 176] on span "IG 7-65" at bounding box center [76, 175] width 18 height 7
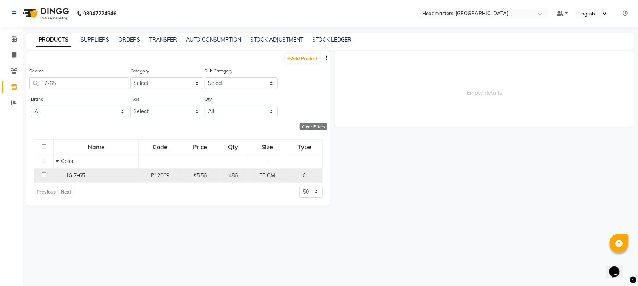
select select
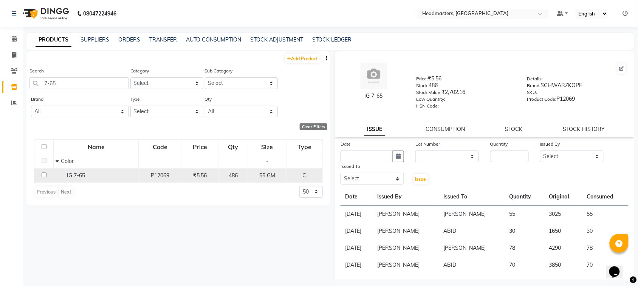
click at [95, 175] on div "IG 7-65" at bounding box center [96, 176] width 81 height 8
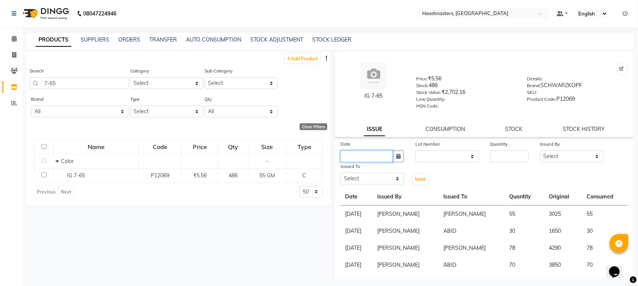
click at [367, 152] on input "text" at bounding box center [366, 157] width 53 height 12
select select "10"
select select "2025"
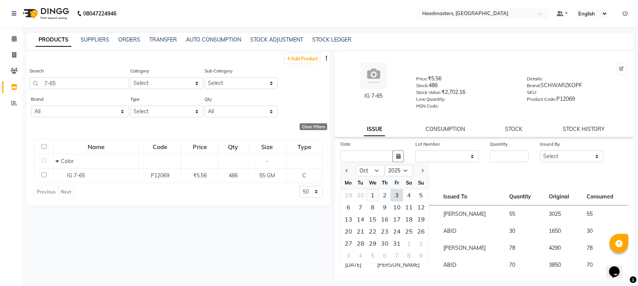
click at [373, 193] on div "1" at bounding box center [372, 196] width 12 height 12
type input "01-10-2025"
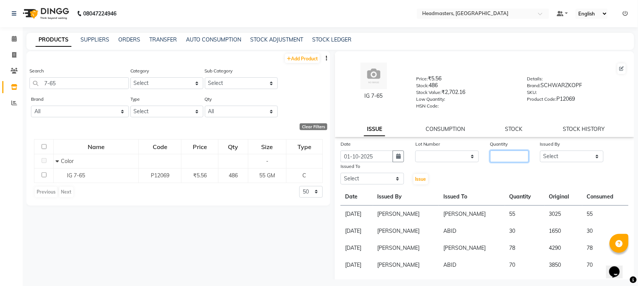
click at [492, 157] on input "number" at bounding box center [509, 157] width 39 height 12
type input "50"
click at [545, 159] on select "Select ABID Amrit ANU [PERSON_NAME] [PERSON_NAME] HEAD MASTERS HONEY [PERSON_NA…" at bounding box center [571, 157] width 63 height 12
select select "87408"
click at [540, 151] on select "Select ABID Amrit ANU [PERSON_NAME] [PERSON_NAME] HEAD MASTERS HONEY [PERSON_NA…" at bounding box center [571, 157] width 63 height 12
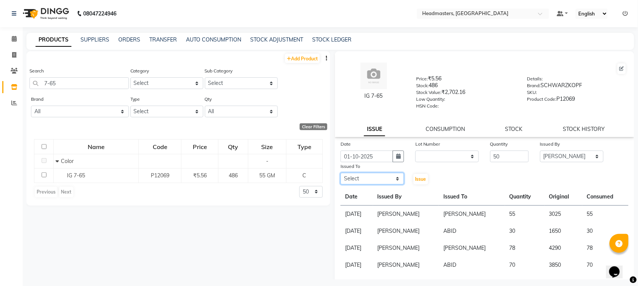
click at [363, 180] on select "Select ABID Amrit ANU [PERSON_NAME] [PERSON_NAME] HEAD MASTERS HONEY [PERSON_NA…" at bounding box center [371, 179] width 63 height 12
select select "60608"
click at [340, 173] on select "Select ABID Amrit ANU [PERSON_NAME] [PERSON_NAME] HEAD MASTERS HONEY [PERSON_NA…" at bounding box center [371, 179] width 63 height 12
click at [419, 179] on span "Issue" at bounding box center [420, 179] width 11 height 6
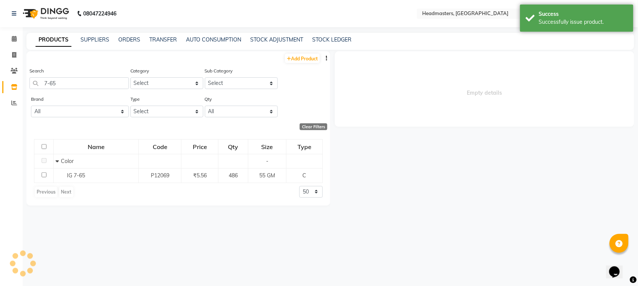
select select
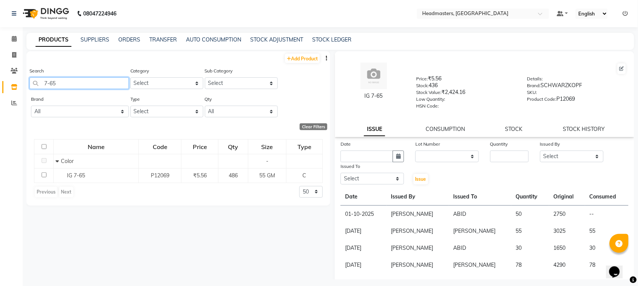
drag, startPoint x: 63, startPoint y: 81, endPoint x: 50, endPoint y: 82, distance: 13.6
click at [50, 82] on input "7-65" at bounding box center [78, 83] width 99 height 12
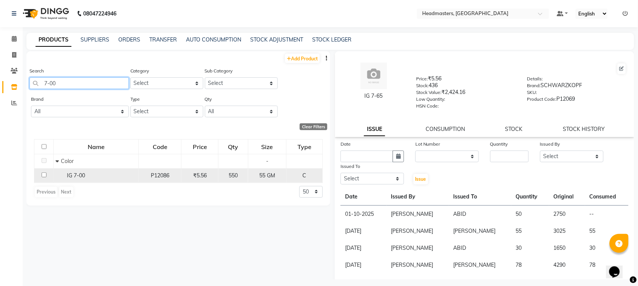
type input "7-00"
click at [83, 180] on td "IG 7-00" at bounding box center [96, 175] width 85 height 14
click at [79, 178] on span "IG 7-00" at bounding box center [76, 175] width 18 height 7
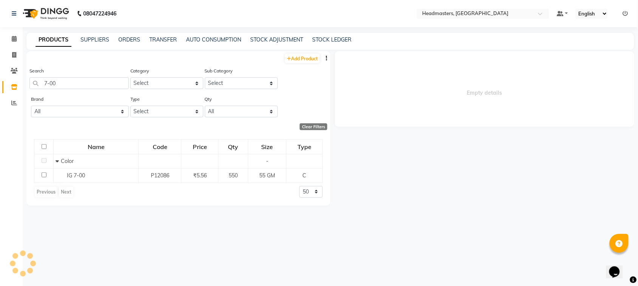
select select
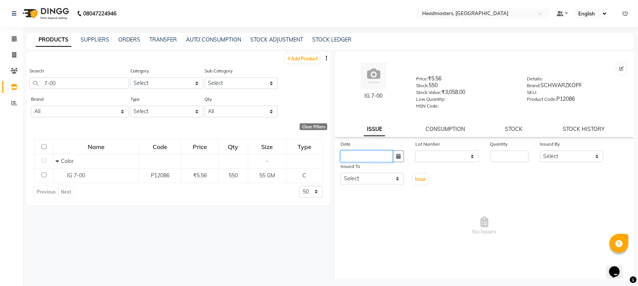
click at [363, 152] on input "text" at bounding box center [366, 157] width 53 height 12
select select "10"
select select "2025"
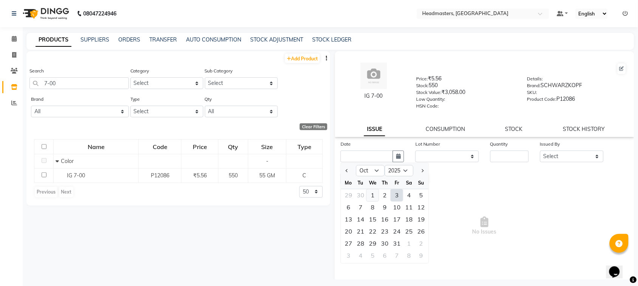
click at [372, 192] on div "1" at bounding box center [372, 196] width 12 height 12
type input "01-10-2025"
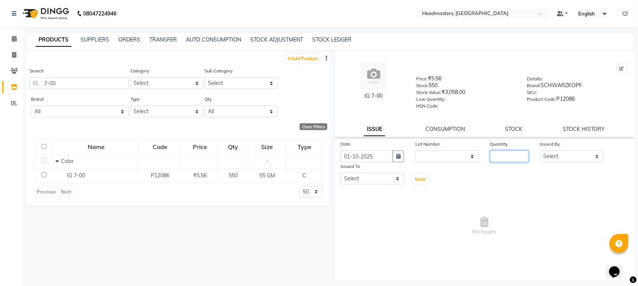
click at [503, 153] on input "number" at bounding box center [509, 157] width 39 height 12
type input "20"
click at [556, 159] on select "Select ABID Amrit ANU [PERSON_NAME] [PERSON_NAME] HEAD MASTERS HONEY [PERSON_NA…" at bounding box center [571, 157] width 63 height 12
select select "87408"
click at [540, 151] on select "Select ABID Amrit ANU [PERSON_NAME] [PERSON_NAME] HEAD MASTERS HONEY [PERSON_NA…" at bounding box center [571, 157] width 63 height 12
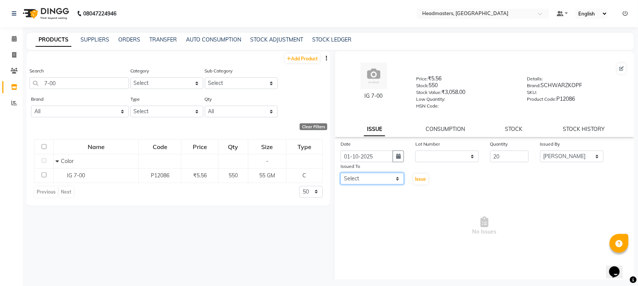
click at [367, 178] on select "Select ABID Amrit ANU [PERSON_NAME] [PERSON_NAME] HEAD MASTERS HONEY [PERSON_NA…" at bounding box center [371, 179] width 63 height 12
select select "60608"
click at [340, 173] on select "Select ABID Amrit ANU [PERSON_NAME] [PERSON_NAME] HEAD MASTERS HONEY [PERSON_NA…" at bounding box center [371, 179] width 63 height 12
click at [418, 178] on span "Issue" at bounding box center [420, 179] width 11 height 6
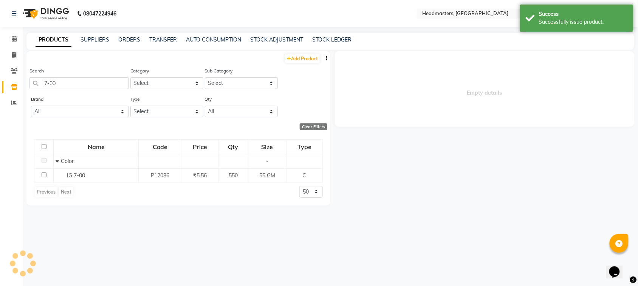
select select
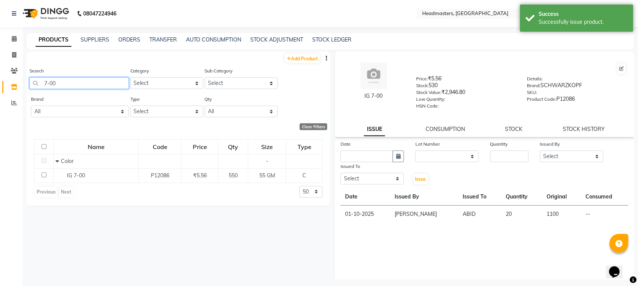
drag, startPoint x: 69, startPoint y: 89, endPoint x: 0, endPoint y: 105, distance: 71.0
click at [0, 105] on app-home "08047224946 Select Location × Headmasters, [GEOGRAPHIC_DATA] Default Panel My P…" at bounding box center [319, 145] width 638 height 291
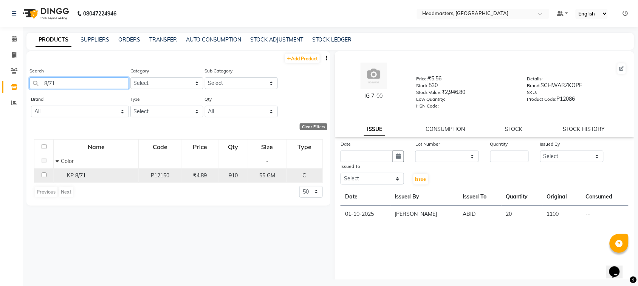
type input "8/71"
click at [70, 174] on span "KP 8/71" at bounding box center [76, 175] width 19 height 7
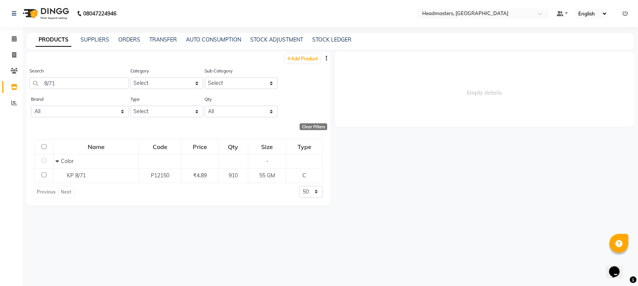
select select
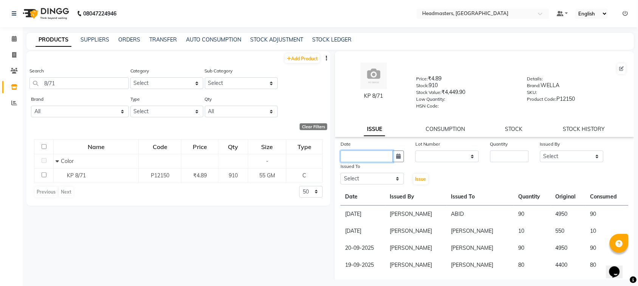
click at [371, 155] on input "text" at bounding box center [366, 157] width 53 height 12
select select "10"
select select "2025"
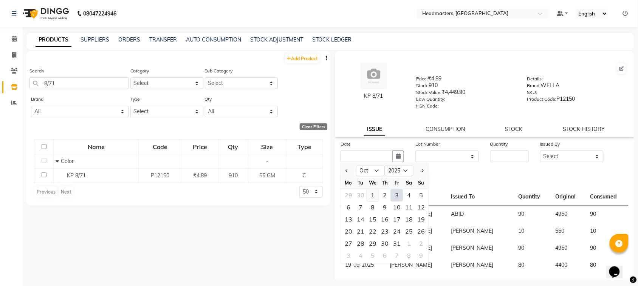
click at [376, 190] on div "1" at bounding box center [372, 196] width 12 height 12
type input "01-10-2025"
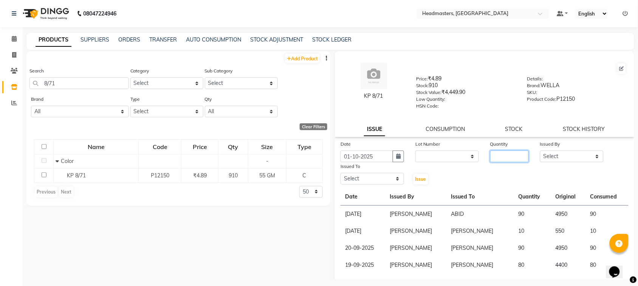
click at [495, 151] on input "number" at bounding box center [509, 157] width 39 height 12
type input "90"
click at [555, 151] on select "Select ABID Amrit ANU [PERSON_NAME] [PERSON_NAME] HEAD MASTERS HONEY [PERSON_NA…" at bounding box center [571, 157] width 63 height 12
select select "87408"
click at [540, 151] on select "Select ABID Amrit ANU [PERSON_NAME] [PERSON_NAME] HEAD MASTERS HONEY [PERSON_NA…" at bounding box center [571, 157] width 63 height 12
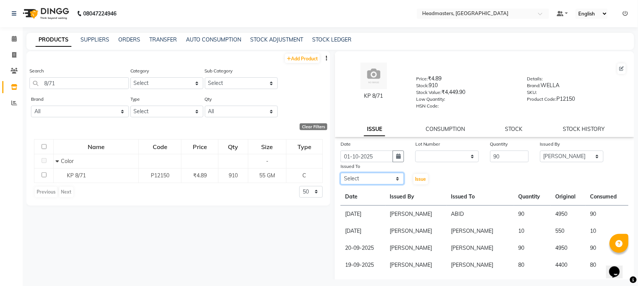
click at [375, 178] on select "Select ABID Amrit ANU [PERSON_NAME] [PERSON_NAME] HEAD MASTERS HONEY [PERSON_NA…" at bounding box center [371, 179] width 63 height 12
select select "60638"
click at [340, 173] on select "Select ABID Amrit ANU [PERSON_NAME] [PERSON_NAME] HEAD MASTERS HONEY [PERSON_NA…" at bounding box center [371, 179] width 63 height 12
click at [417, 176] on span "Issue" at bounding box center [420, 179] width 11 height 6
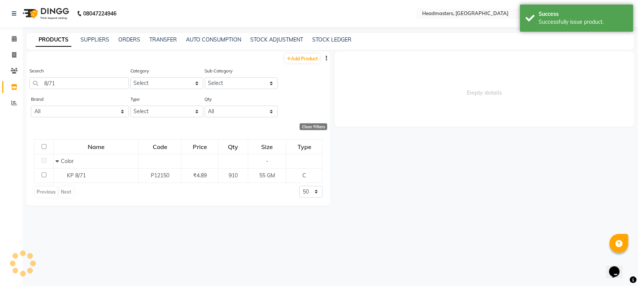
select select
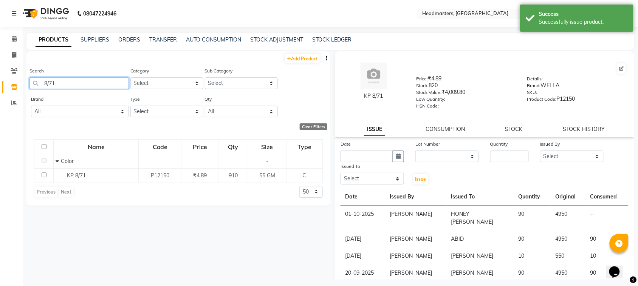
drag, startPoint x: 59, startPoint y: 85, endPoint x: 16, endPoint y: 88, distance: 43.1
click at [16, 88] on app-home "08047224946 Select Location × Headmasters, [GEOGRAPHIC_DATA] Default Panel My P…" at bounding box center [319, 145] width 638 height 291
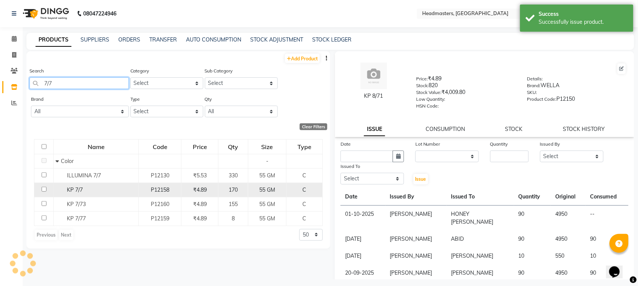
type input "7/7"
click at [77, 189] on span "KP 7/7" at bounding box center [75, 190] width 16 height 7
select select
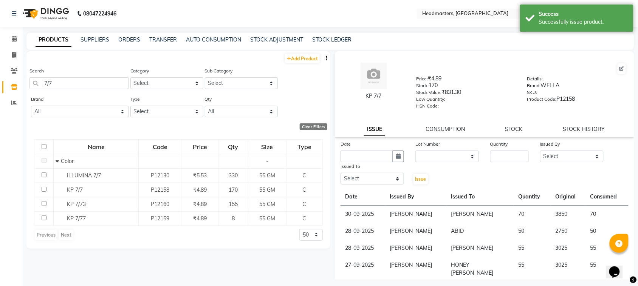
click at [391, 147] on div "Date" at bounding box center [371, 145] width 63 height 11
click at [383, 159] on input "text" at bounding box center [366, 157] width 53 height 12
select select "10"
select select "2025"
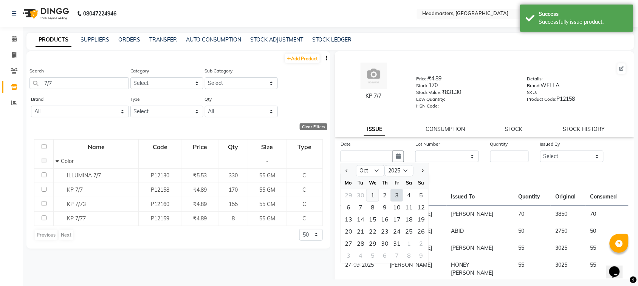
click at [369, 194] on div "1" at bounding box center [372, 196] width 12 height 12
type input "01-10-2025"
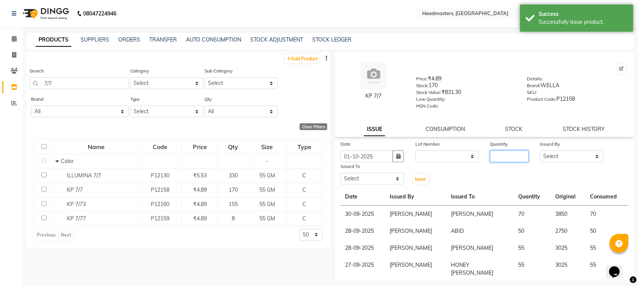
click at [502, 152] on input "number" at bounding box center [509, 157] width 39 height 12
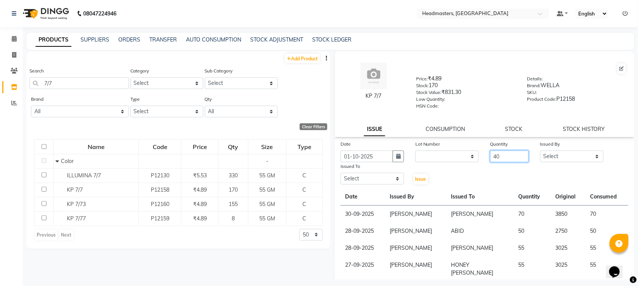
type input "40"
click at [553, 157] on select "Select ABID Amrit ANU [PERSON_NAME] [PERSON_NAME] HEAD MASTERS HONEY [PERSON_NA…" at bounding box center [571, 157] width 63 height 12
select select "87408"
click at [540, 151] on select "Select ABID Amrit ANU [PERSON_NAME] [PERSON_NAME] HEAD MASTERS HONEY [PERSON_NA…" at bounding box center [571, 157] width 63 height 12
click at [361, 179] on select "Select ABID Amrit ANU [PERSON_NAME] [PERSON_NAME] HEAD MASTERS HONEY [PERSON_NA…" at bounding box center [371, 179] width 63 height 12
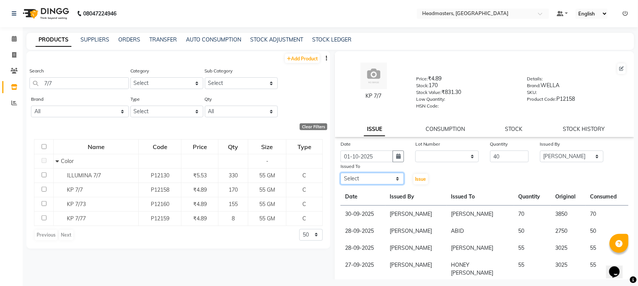
select select "60638"
click at [340, 173] on select "Select ABID Amrit ANU [PERSON_NAME] [PERSON_NAME] HEAD MASTERS HONEY [PERSON_NA…" at bounding box center [371, 179] width 63 height 12
click at [417, 176] on span "Issue" at bounding box center [420, 179] width 11 height 6
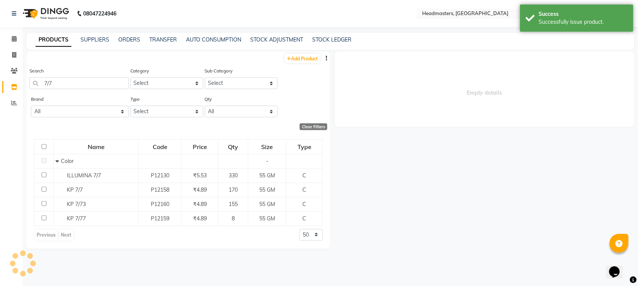
select select
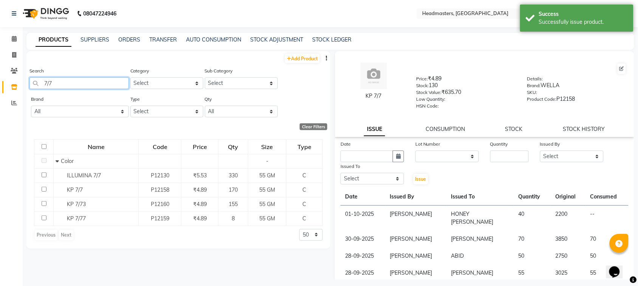
click at [76, 89] on input "7/7" at bounding box center [78, 83] width 99 height 12
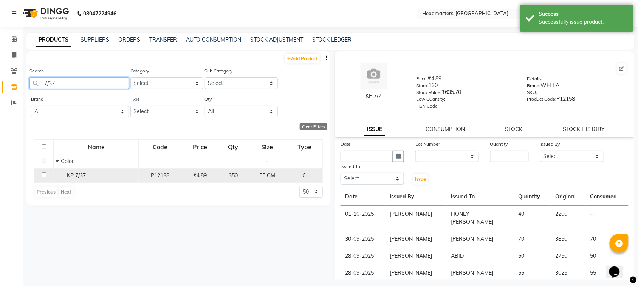
type input "7/37"
click at [110, 174] on div "KP 7/37" at bounding box center [96, 176] width 81 height 8
select select
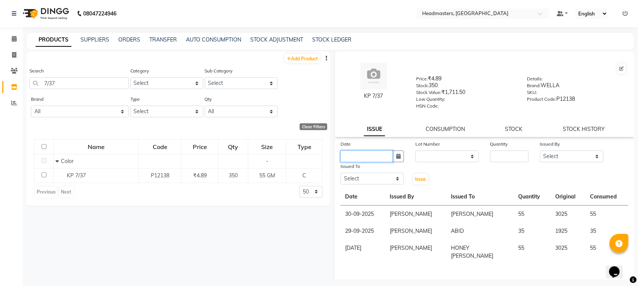
click at [381, 156] on input "text" at bounding box center [366, 157] width 53 height 12
select select "10"
select select "2025"
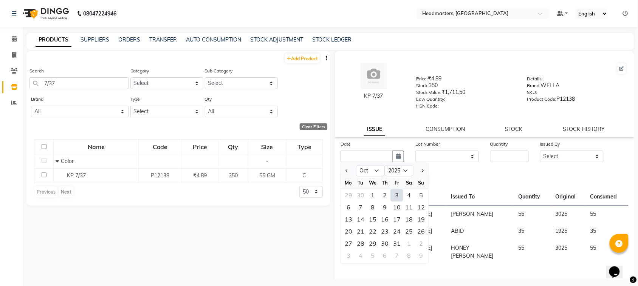
drag, startPoint x: 374, startPoint y: 196, endPoint x: 378, endPoint y: 193, distance: 5.1
click at [374, 196] on div "1" at bounding box center [372, 196] width 12 height 12
type input "01-10-2025"
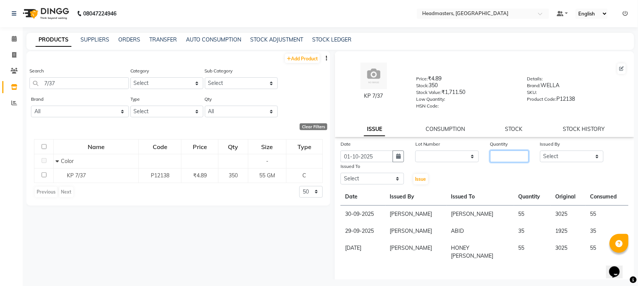
click at [490, 155] on input "number" at bounding box center [509, 157] width 39 height 12
type input "2"
type input "55"
click at [555, 151] on select "Select ABID Amrit ANU [PERSON_NAME] [PERSON_NAME] HEAD MASTERS HONEY [PERSON_NA…" at bounding box center [571, 157] width 63 height 12
select select "87408"
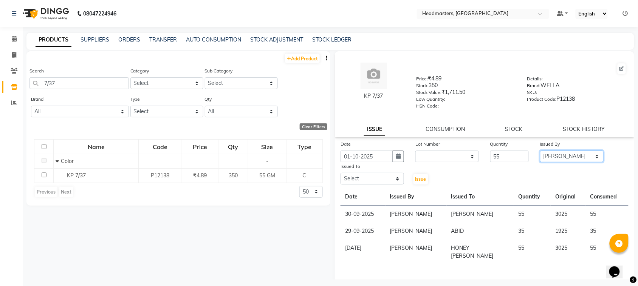
click at [540, 151] on select "Select ABID Amrit ANU [PERSON_NAME] [PERSON_NAME] HEAD MASTERS HONEY [PERSON_NA…" at bounding box center [571, 157] width 63 height 12
click at [372, 184] on div "Issued To Select ABID Amrit ANU Arjun ARSH [PERSON_NAME] HEAD MASTERS HONEY [PE…" at bounding box center [372, 173] width 75 height 23
click at [373, 180] on select "Select ABID Amrit ANU [PERSON_NAME] [PERSON_NAME] HEAD MASTERS HONEY [PERSON_NA…" at bounding box center [371, 179] width 63 height 12
select select "60638"
click at [340, 173] on select "Select ABID Amrit ANU [PERSON_NAME] [PERSON_NAME] HEAD MASTERS HONEY [PERSON_NA…" at bounding box center [371, 179] width 63 height 12
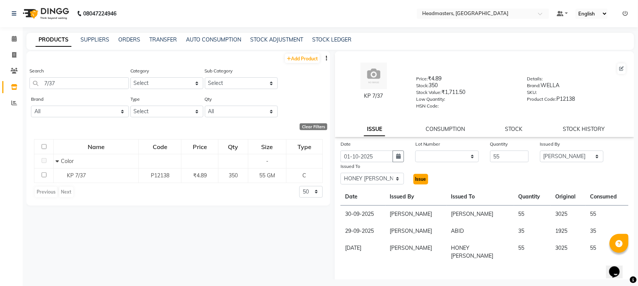
click at [415, 176] on span "Issue" at bounding box center [420, 179] width 11 height 6
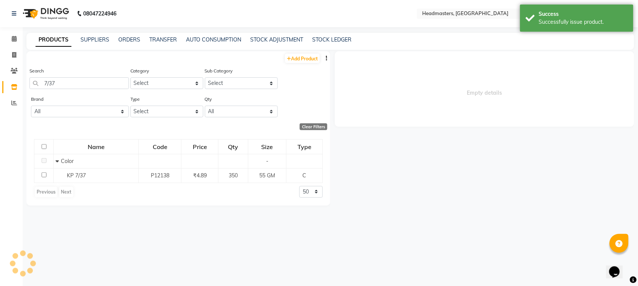
select select
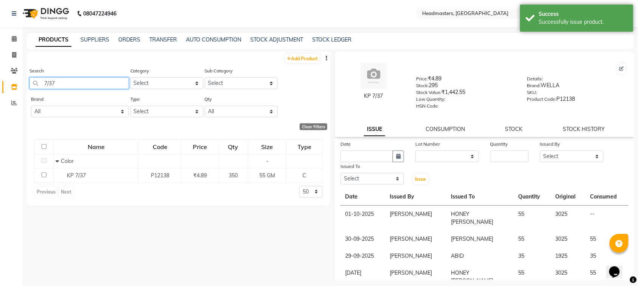
drag, startPoint x: 70, startPoint y: 88, endPoint x: 80, endPoint y: 43, distance: 45.6
click at [69, 87] on input "7/37" at bounding box center [78, 83] width 99 height 12
click at [86, 40] on link "SUPPLIERS" at bounding box center [94, 39] width 29 height 7
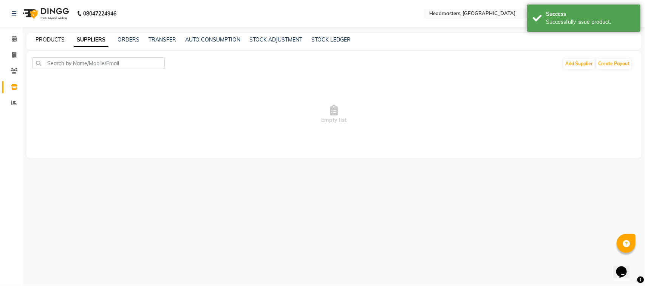
click at [63, 40] on link "PRODUCTS" at bounding box center [50, 39] width 29 height 7
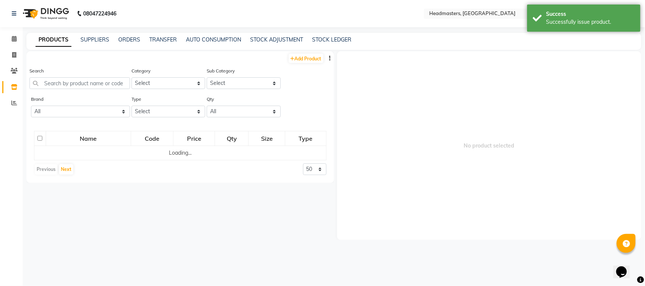
click at [73, 75] on div "Search" at bounding box center [79, 78] width 100 height 22
click at [73, 82] on input "text" at bounding box center [79, 83] width 100 height 12
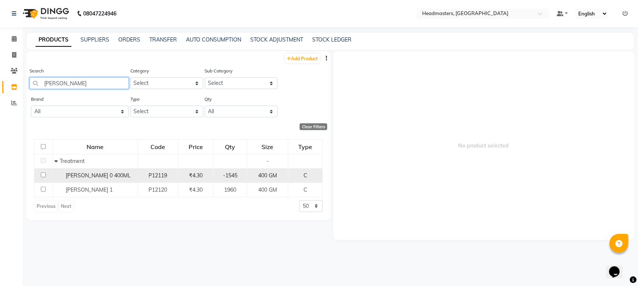
type input "[PERSON_NAME]"
click at [77, 178] on span "[PERSON_NAME] 0 400ML" at bounding box center [98, 175] width 65 height 7
select select
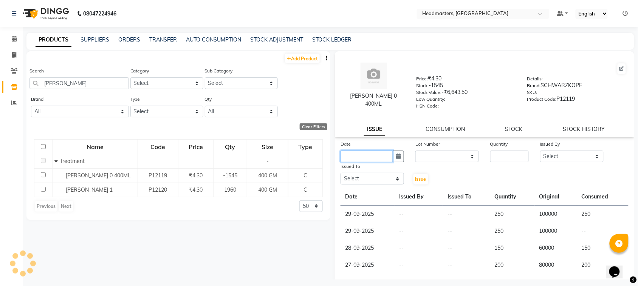
click at [350, 151] on input "text" at bounding box center [366, 157] width 53 height 12
select select "10"
select select "2025"
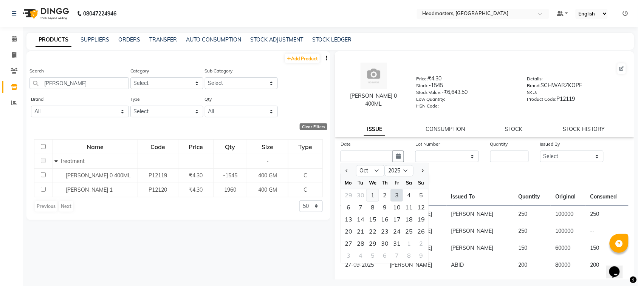
click at [372, 193] on div "1" at bounding box center [372, 196] width 12 height 12
type input "01-10-2025"
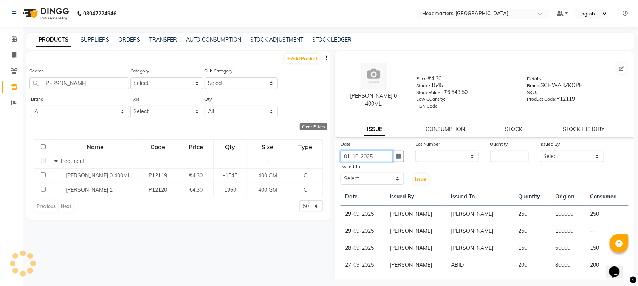
click at [375, 160] on input "01-10-2025" at bounding box center [366, 157] width 53 height 12
select select "10"
select select "2025"
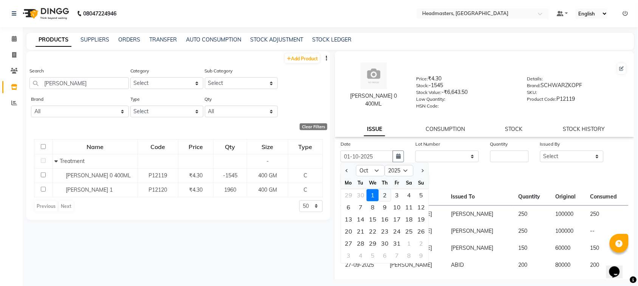
click at [388, 193] on div "2" at bounding box center [384, 196] width 12 height 12
type input "02-10-2025"
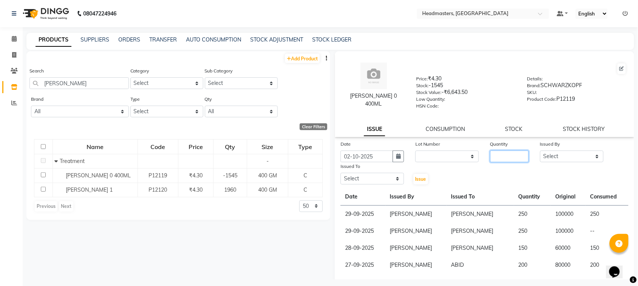
click at [513, 158] on input "number" at bounding box center [509, 157] width 39 height 12
type input "230"
click at [552, 153] on select "Select ABID Amrit ANU [PERSON_NAME] [PERSON_NAME] HEAD MASTERS HONEY [PERSON_NA…" at bounding box center [571, 157] width 63 height 12
select select "87408"
click at [540, 151] on select "Select ABID Amrit ANU [PERSON_NAME] [PERSON_NAME] HEAD MASTERS HONEY [PERSON_NA…" at bounding box center [571, 157] width 63 height 12
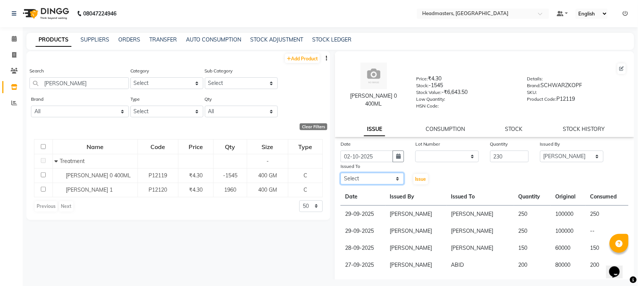
click at [379, 179] on select "Select ABID Amrit ANU [PERSON_NAME] [PERSON_NAME] HEAD MASTERS HONEY [PERSON_NA…" at bounding box center [371, 179] width 63 height 12
select select "60609"
click at [340, 173] on select "Select ABID Amrit ANU [PERSON_NAME] [PERSON_NAME] HEAD MASTERS HONEY [PERSON_NA…" at bounding box center [371, 179] width 63 height 12
click at [410, 179] on div "Issue" at bounding box center [421, 173] width 25 height 23
click at [418, 179] on span "Issue" at bounding box center [420, 179] width 11 height 6
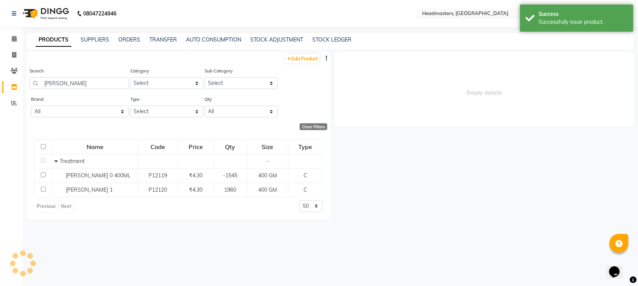
select select
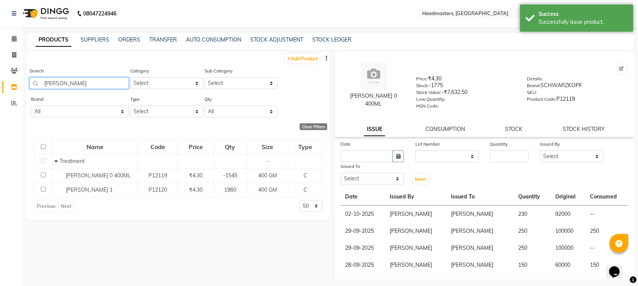
drag, startPoint x: 63, startPoint y: 82, endPoint x: 36, endPoint y: 86, distance: 27.5
click at [36, 86] on input "[PERSON_NAME]" at bounding box center [78, 83] width 99 height 12
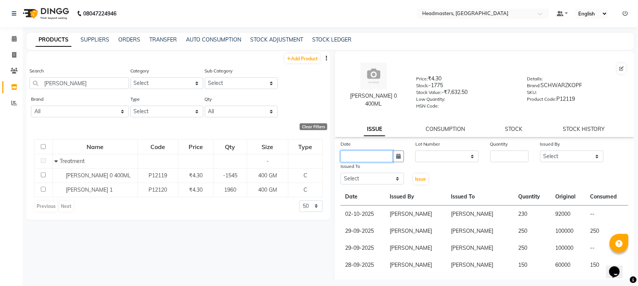
click at [381, 155] on input "text" at bounding box center [366, 157] width 53 height 12
select select "10"
select select "2025"
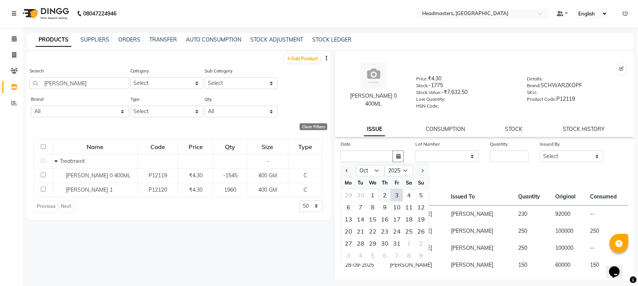
click at [386, 195] on div "2" at bounding box center [384, 196] width 12 height 12
type input "02-10-2025"
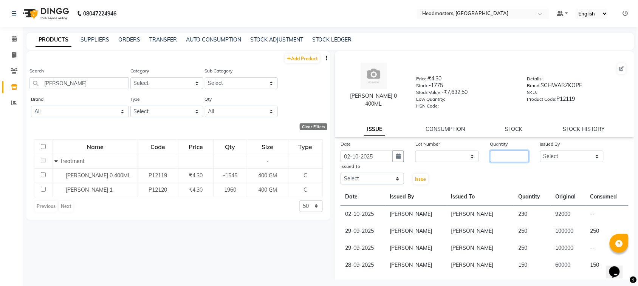
click at [502, 153] on input "number" at bounding box center [509, 157] width 39 height 12
type input "300"
click at [571, 154] on select "Select ABID Amrit ANU [PERSON_NAME] [PERSON_NAME] HEAD MASTERS HONEY [PERSON_NA…" at bounding box center [571, 157] width 63 height 12
select select "87408"
click at [540, 151] on select "Select ABID Amrit ANU [PERSON_NAME] [PERSON_NAME] HEAD MASTERS HONEY [PERSON_NA…" at bounding box center [571, 157] width 63 height 12
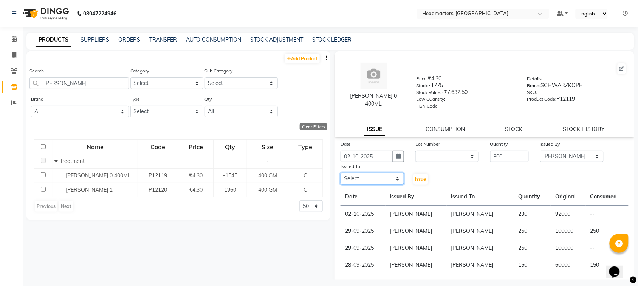
click at [371, 178] on select "Select ABID Amrit ANU [PERSON_NAME] [PERSON_NAME] HEAD MASTERS HONEY [PERSON_NA…" at bounding box center [371, 179] width 63 height 12
select select "60608"
click at [340, 173] on select "Select ABID Amrit ANU [PERSON_NAME] [PERSON_NAME] HEAD MASTERS HONEY [PERSON_NA…" at bounding box center [371, 179] width 63 height 12
click at [422, 176] on span "Issue" at bounding box center [420, 179] width 11 height 6
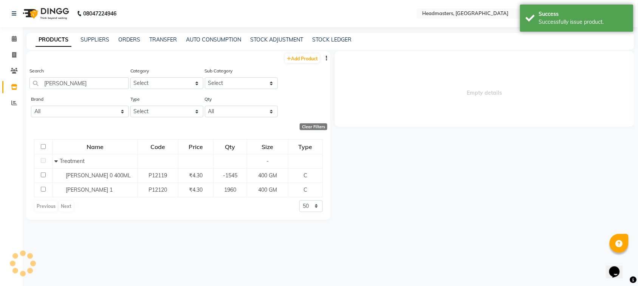
select select
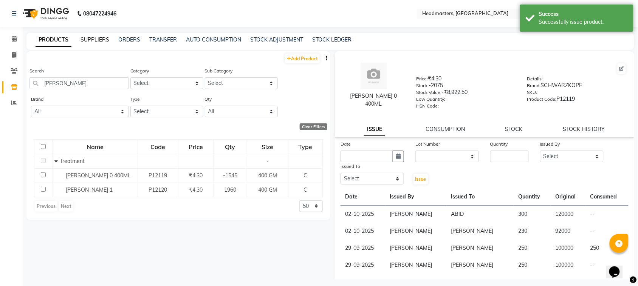
click at [102, 40] on link "SUPPLIERS" at bounding box center [94, 39] width 29 height 7
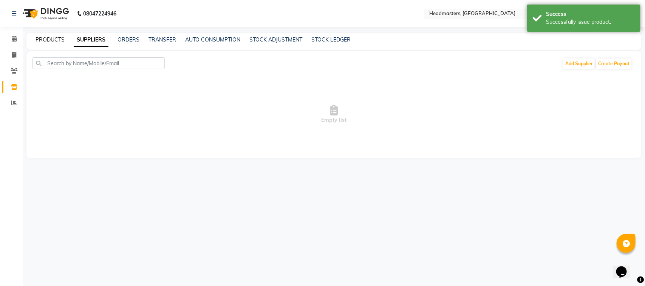
click at [48, 39] on link "PRODUCTS" at bounding box center [50, 39] width 29 height 7
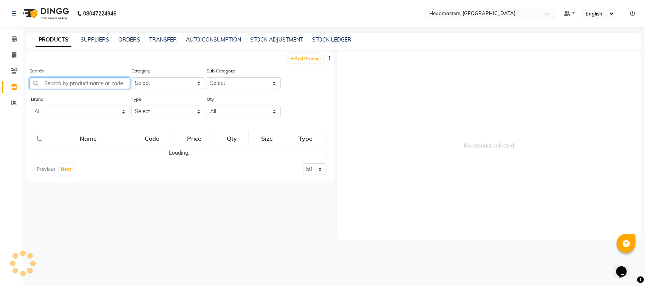
click at [71, 82] on input "text" at bounding box center [79, 83] width 100 height 12
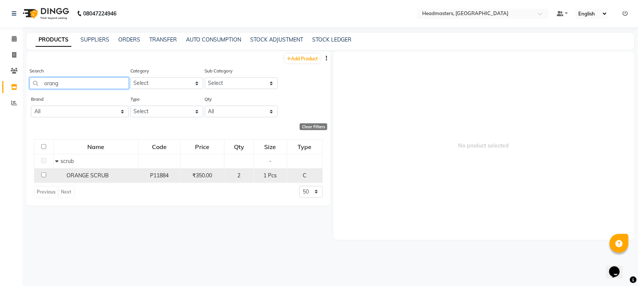
type input "orang"
click at [42, 177] on input "checkbox" at bounding box center [43, 175] width 5 height 5
checkbox input "true"
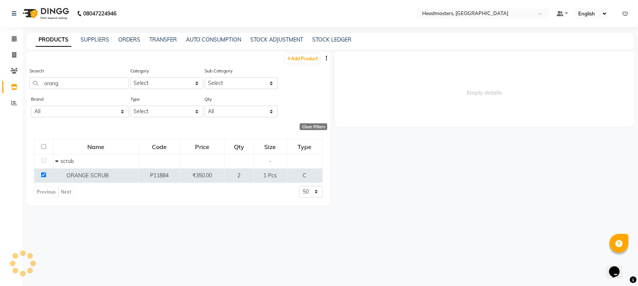
select select
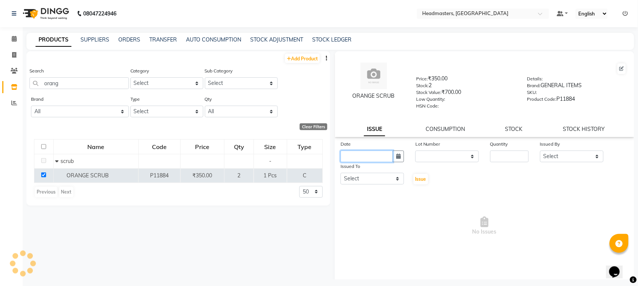
click at [378, 158] on input "text" at bounding box center [366, 157] width 53 height 12
select select "10"
select select "2025"
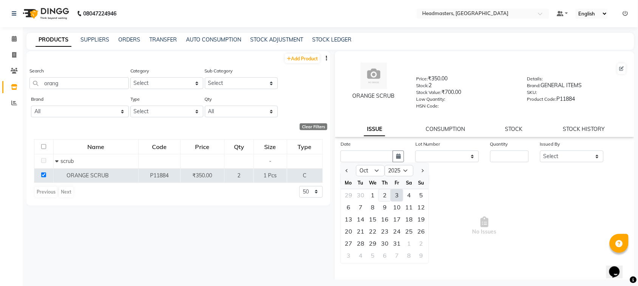
click at [384, 193] on div "2" at bounding box center [384, 196] width 12 height 12
type input "02-10-2025"
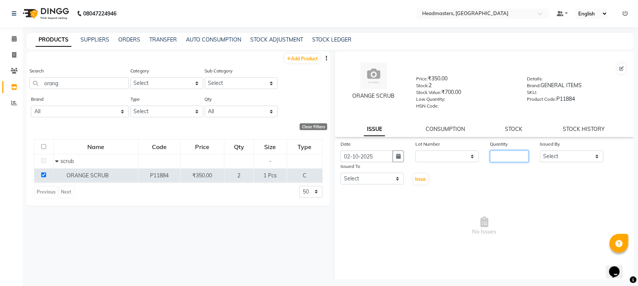
click at [496, 159] on input "number" at bounding box center [509, 157] width 39 height 12
type input "1"
drag, startPoint x: 556, startPoint y: 155, endPoint x: 554, endPoint y: 149, distance: 6.2
click at [556, 155] on select "Select ABID Amrit ANU [PERSON_NAME] [PERSON_NAME] HEAD MASTERS HONEY [PERSON_NA…" at bounding box center [571, 157] width 63 height 12
select select "87408"
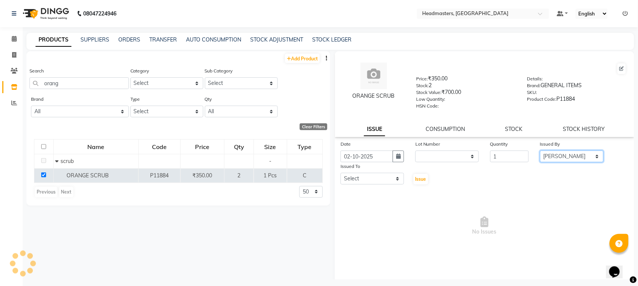
click at [540, 151] on select "Select ABID Amrit ANU [PERSON_NAME] [PERSON_NAME] HEAD MASTERS HONEY [PERSON_NA…" at bounding box center [571, 157] width 63 height 12
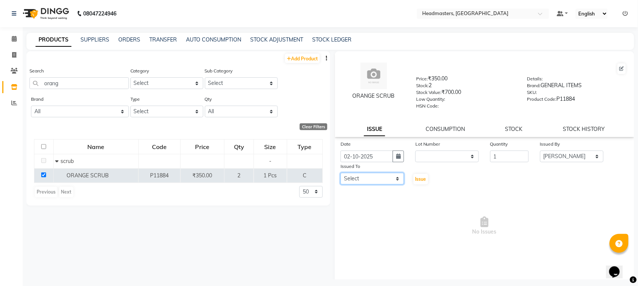
click at [361, 176] on select "Select ABID Amrit ANU [PERSON_NAME] [PERSON_NAME] HEAD MASTERS HONEY [PERSON_NA…" at bounding box center [371, 179] width 63 height 12
select select "60773"
click at [340, 173] on select "Select ABID Amrit ANU [PERSON_NAME] [PERSON_NAME] HEAD MASTERS HONEY [PERSON_NA…" at bounding box center [371, 179] width 63 height 12
click at [417, 176] on span "Issue" at bounding box center [420, 179] width 11 height 6
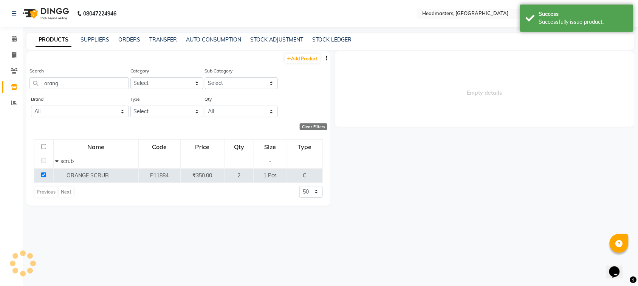
select select
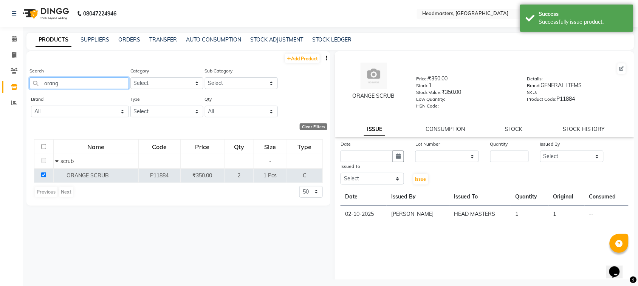
drag, startPoint x: 68, startPoint y: 83, endPoint x: 0, endPoint y: 88, distance: 68.5
click at [0, 88] on app-home "08047224946 Select Location × Headmasters, [GEOGRAPHIC_DATA] Default Panel My P…" at bounding box center [319, 145] width 638 height 291
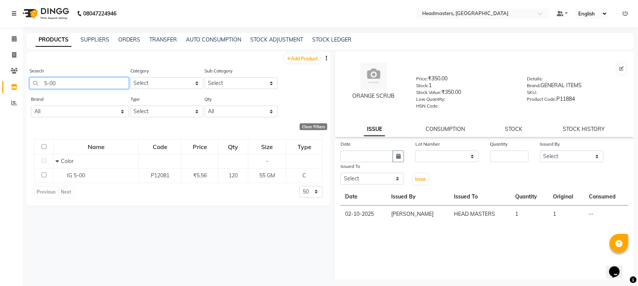
type input "5-00"
click at [350, 155] on input "text" at bounding box center [366, 157] width 53 height 12
select select "10"
select select "2025"
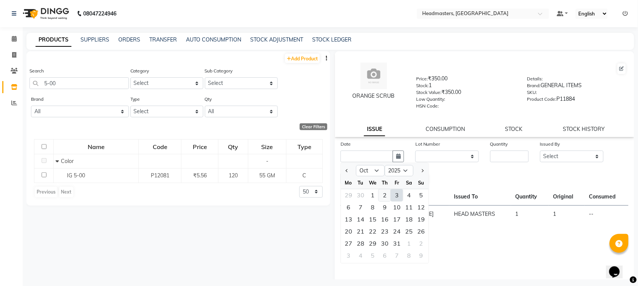
click at [380, 190] on div "2" at bounding box center [384, 196] width 12 height 12
type input "02-10-2025"
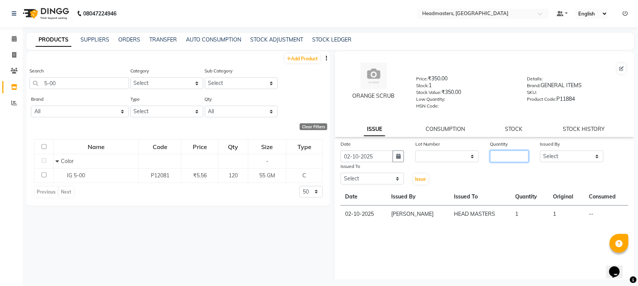
click at [490, 151] on input "number" at bounding box center [509, 157] width 39 height 12
type input "20"
drag, startPoint x: 572, startPoint y: 158, endPoint x: 569, endPoint y: 150, distance: 8.1
click at [572, 158] on select "Select ABID Amrit ANU [PERSON_NAME] [PERSON_NAME] HEAD MASTERS HONEY [PERSON_NA…" at bounding box center [571, 157] width 63 height 12
select select "87408"
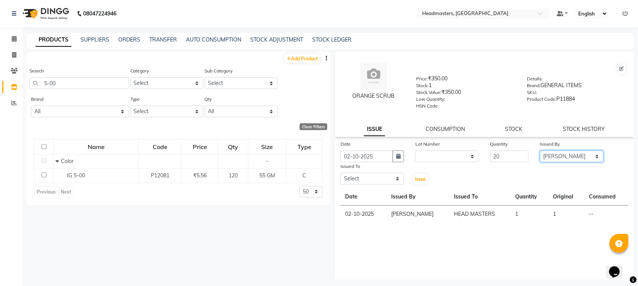
click at [540, 151] on select "Select ABID Amrit ANU [PERSON_NAME] [PERSON_NAME] HEAD MASTERS HONEY [PERSON_NA…" at bounding box center [571, 157] width 63 height 12
click at [369, 182] on select "Select ABID Amrit ANU [PERSON_NAME] [PERSON_NAME] HEAD MASTERS HONEY [PERSON_NA…" at bounding box center [371, 179] width 63 height 12
select select "60638"
click at [340, 173] on select "Select ABID Amrit ANU [PERSON_NAME] [PERSON_NAME] HEAD MASTERS HONEY [PERSON_NA…" at bounding box center [371, 179] width 63 height 12
click at [417, 182] on button "Issue" at bounding box center [420, 179] width 15 height 11
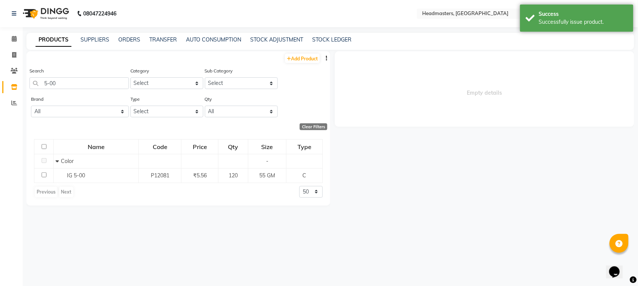
select select
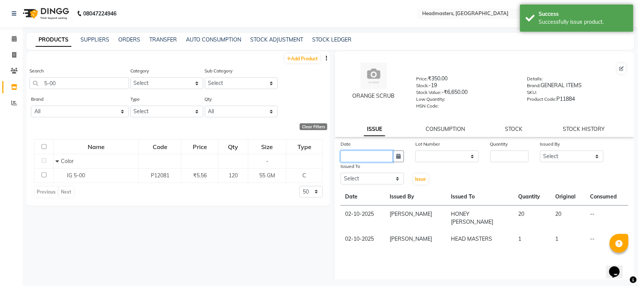
click at [369, 156] on input "text" at bounding box center [366, 157] width 53 height 12
select select "10"
select select "2025"
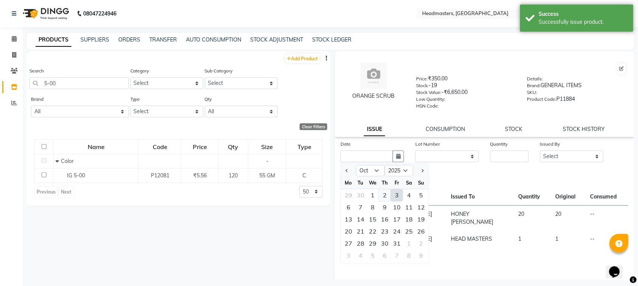
click at [386, 194] on div "2" at bounding box center [384, 196] width 12 height 12
type input "02-10-2025"
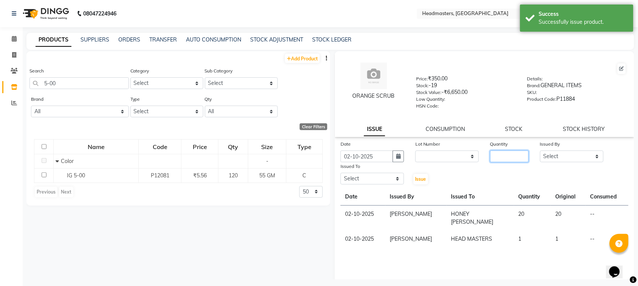
click at [502, 151] on input "number" at bounding box center [509, 157] width 39 height 12
drag, startPoint x: 66, startPoint y: 86, endPoint x: 0, endPoint y: 90, distance: 66.2
click at [0, 90] on app-home "08047224946 Select Location × Headmasters, [GEOGRAPHIC_DATA] Default Panel My P…" at bounding box center [319, 145] width 638 height 291
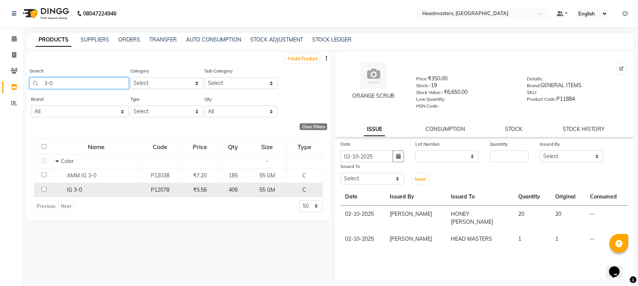
type input "3-0"
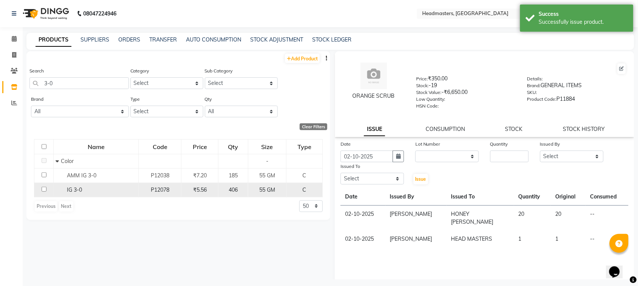
click at [74, 188] on span "IG 3-0" at bounding box center [74, 190] width 15 height 7
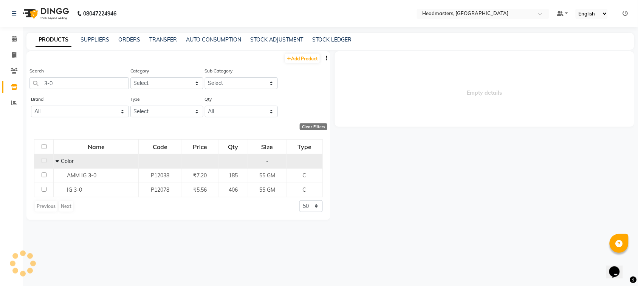
select select
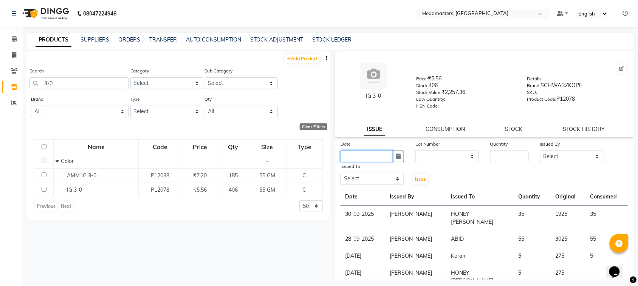
click at [357, 151] on input "text" at bounding box center [366, 157] width 53 height 12
select select "10"
select select "2025"
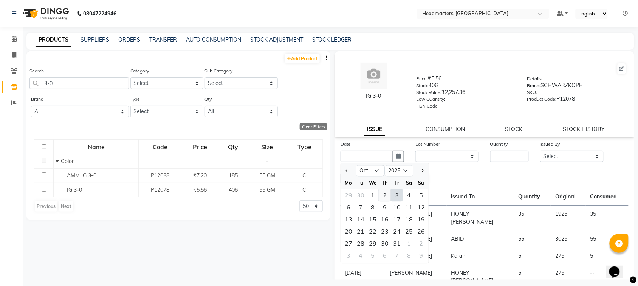
click at [387, 193] on div "2" at bounding box center [384, 196] width 12 height 12
type input "02-10-2025"
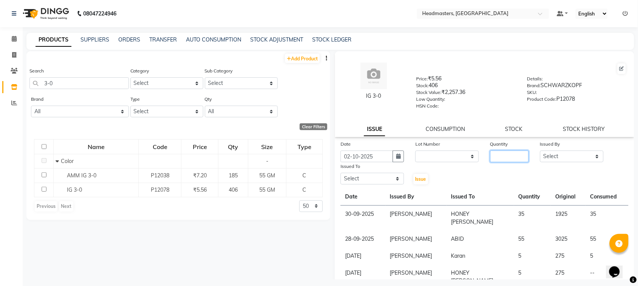
click at [501, 158] on input "number" at bounding box center [509, 157] width 39 height 12
type input "20"
click at [551, 154] on select "Select ABID Amrit ANU [PERSON_NAME] [PERSON_NAME] HEAD MASTERS HONEY [PERSON_NA…" at bounding box center [571, 157] width 63 height 12
select select "87408"
click at [540, 151] on select "Select ABID Amrit ANU [PERSON_NAME] [PERSON_NAME] HEAD MASTERS HONEY [PERSON_NA…" at bounding box center [571, 157] width 63 height 12
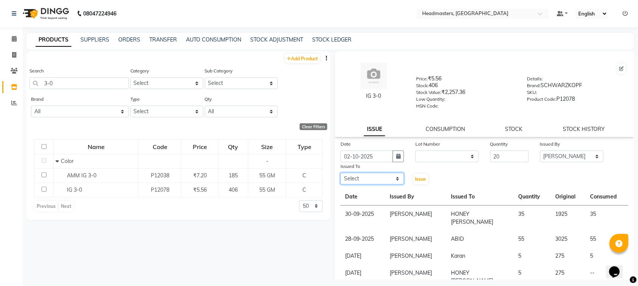
click at [378, 177] on select "Select ABID Amrit ANU [PERSON_NAME] [PERSON_NAME] HEAD MASTERS HONEY [PERSON_NA…" at bounding box center [371, 179] width 63 height 12
click at [340, 173] on select "Select ABID Amrit ANU [PERSON_NAME] [PERSON_NAME] HEAD MASTERS HONEY [PERSON_NA…" at bounding box center [371, 179] width 63 height 12
drag, startPoint x: 421, startPoint y: 175, endPoint x: 397, endPoint y: 141, distance: 41.7
click at [420, 176] on span "Issue" at bounding box center [420, 179] width 11 height 6
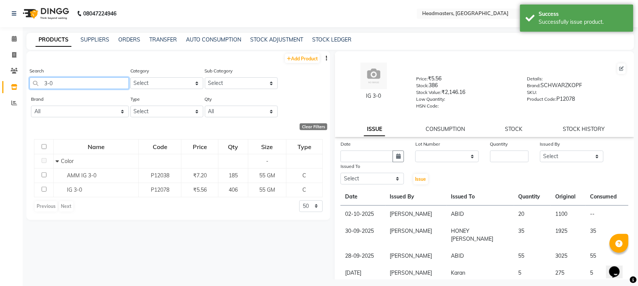
drag, startPoint x: 67, startPoint y: 85, endPoint x: 25, endPoint y: 86, distance: 42.3
click at [25, 86] on main "PRODUCTS SUPPLIERS ORDERS TRANSFER AUTO CONSUMPTION STOCK ADJUSTMENT STOCK LEDG…" at bounding box center [330, 162] width 615 height 258
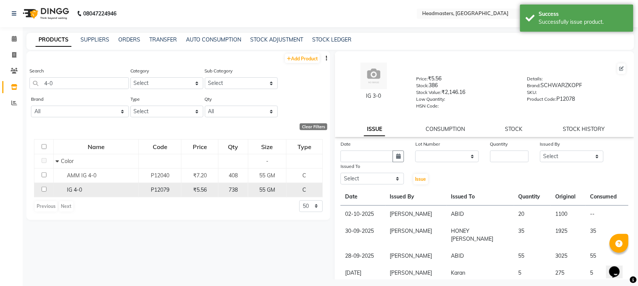
click at [81, 193] on span "IG 4-0" at bounding box center [74, 190] width 15 height 7
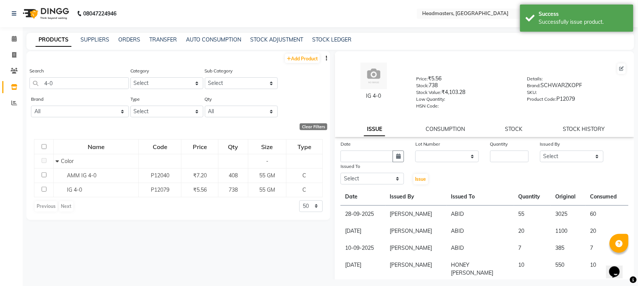
click at [360, 163] on label "Issued To" at bounding box center [350, 166] width 20 height 7
click at [359, 154] on input "text" at bounding box center [366, 157] width 53 height 12
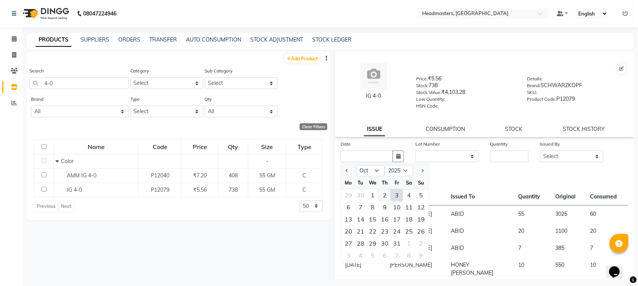
click at [384, 194] on div "2" at bounding box center [384, 196] width 12 height 12
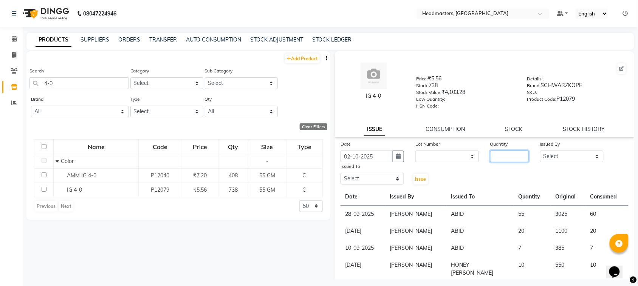
click at [493, 153] on input "number" at bounding box center [509, 157] width 39 height 12
click at [556, 151] on select "Select ABID Amrit ANU [PERSON_NAME] [PERSON_NAME] HEAD MASTERS HONEY [PERSON_NA…" at bounding box center [571, 157] width 63 height 12
click at [540, 151] on select "Select ABID Amrit ANU [PERSON_NAME] [PERSON_NAME] HEAD MASTERS HONEY [PERSON_NA…" at bounding box center [571, 157] width 63 height 12
drag, startPoint x: 362, startPoint y: 177, endPoint x: 365, endPoint y: 171, distance: 6.8
click at [362, 177] on select "Select ABID Amrit ANU [PERSON_NAME] [PERSON_NAME] HEAD MASTERS HONEY [PERSON_NA…" at bounding box center [371, 179] width 63 height 12
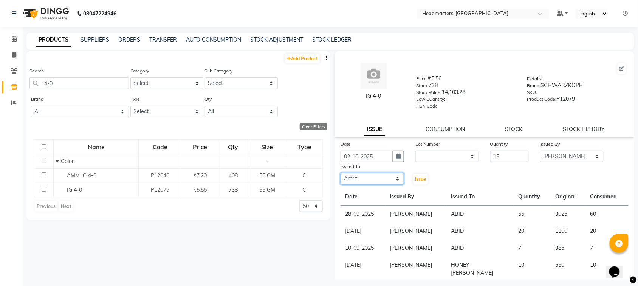
click at [340, 173] on select "Select ABID Amrit ANU [PERSON_NAME] [PERSON_NAME] HEAD MASTERS HONEY [PERSON_NA…" at bounding box center [371, 179] width 63 height 12
click at [425, 180] on button "Issue" at bounding box center [420, 179] width 15 height 11
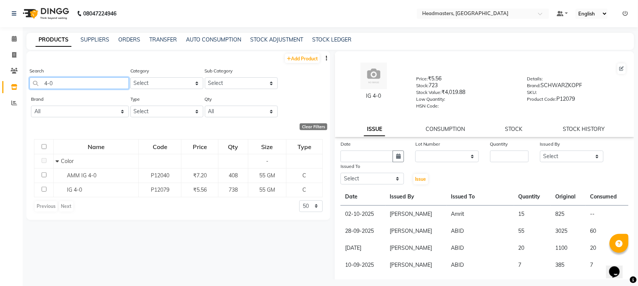
drag, startPoint x: 102, startPoint y: 83, endPoint x: 0, endPoint y: 116, distance: 107.3
click at [0, 116] on app-home "08047224946 Select Location × Headmasters, [GEOGRAPHIC_DATA] Default Panel My P…" at bounding box center [319, 145] width 638 height 291
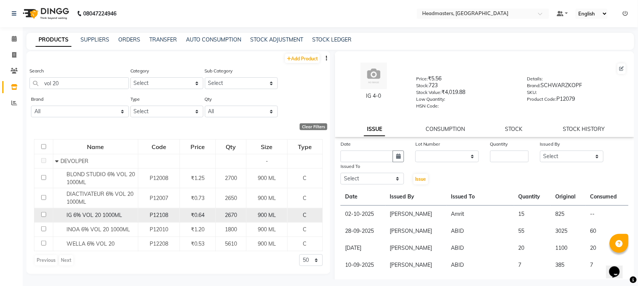
click at [49, 214] on td at bounding box center [43, 215] width 19 height 14
click at [68, 216] on span "IG 6% VOL 20 1000ML" at bounding box center [94, 215] width 56 height 7
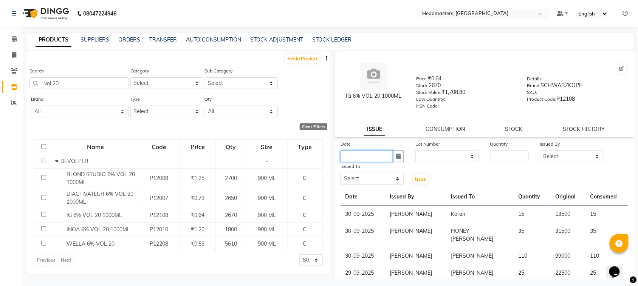
click at [384, 156] on input "text" at bounding box center [366, 157] width 53 height 12
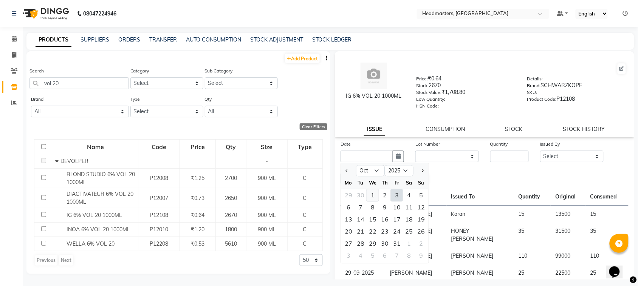
click at [376, 194] on div "1" at bounding box center [372, 196] width 12 height 12
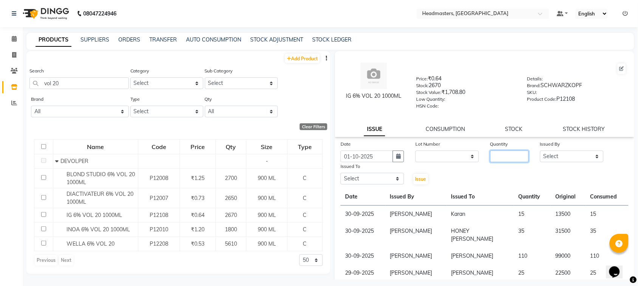
click at [499, 152] on input "number" at bounding box center [509, 157] width 39 height 12
click at [561, 153] on select "Select ABID Amrit ANU [PERSON_NAME] [PERSON_NAME] HEAD MASTERS HONEY [PERSON_NA…" at bounding box center [571, 157] width 63 height 12
click at [540, 151] on select "Select ABID Amrit ANU [PERSON_NAME] [PERSON_NAME] HEAD MASTERS HONEY [PERSON_NA…" at bounding box center [571, 157] width 63 height 12
click at [372, 178] on select "Select ABID Amrit ANU [PERSON_NAME] [PERSON_NAME] HEAD MASTERS HONEY [PERSON_NA…" at bounding box center [371, 179] width 63 height 12
click at [340, 173] on select "Select ABID Amrit ANU [PERSON_NAME] [PERSON_NAME] HEAD MASTERS HONEY [PERSON_NA…" at bounding box center [371, 179] width 63 height 12
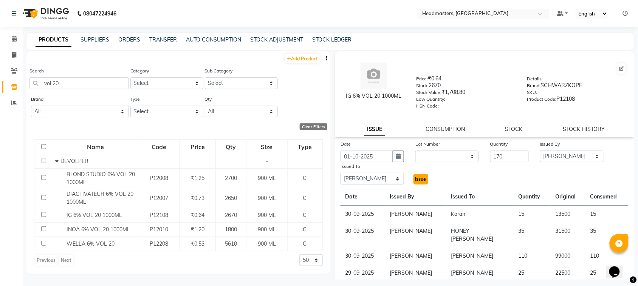
click at [415, 180] on span "Issue" at bounding box center [420, 179] width 11 height 6
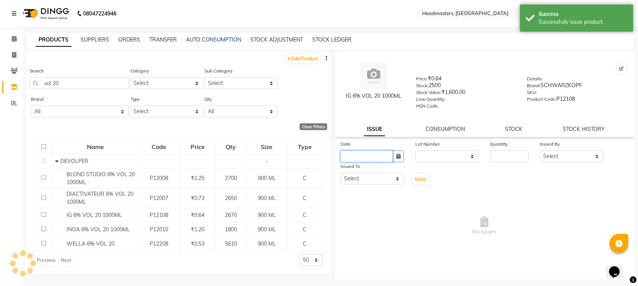
click at [373, 155] on input "text" at bounding box center [366, 157] width 53 height 12
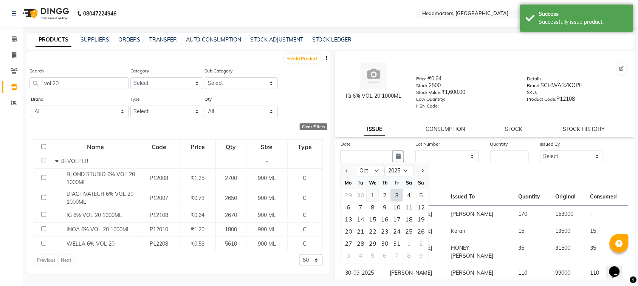
click at [372, 195] on div "1" at bounding box center [372, 196] width 12 height 12
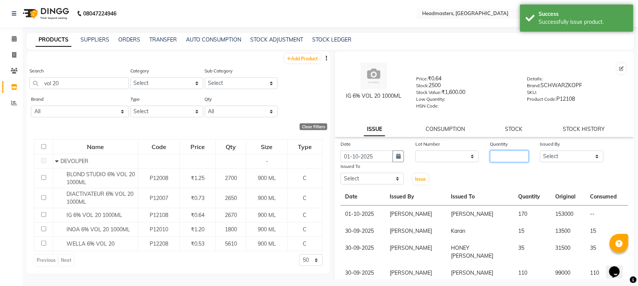
click at [516, 156] on input "number" at bounding box center [509, 157] width 39 height 12
click at [571, 159] on select "Select ABID Amrit ANU [PERSON_NAME] [PERSON_NAME] HEAD MASTERS HONEY [PERSON_NA…" at bounding box center [571, 157] width 63 height 12
click at [540, 151] on select "Select ABID Amrit ANU [PERSON_NAME] [PERSON_NAME] HEAD MASTERS HONEY [PERSON_NA…" at bounding box center [571, 157] width 63 height 12
click at [370, 173] on select "Select ABID Amrit ANU [PERSON_NAME] [PERSON_NAME] HEAD MASTERS HONEY [PERSON_NA…" at bounding box center [371, 179] width 63 height 12
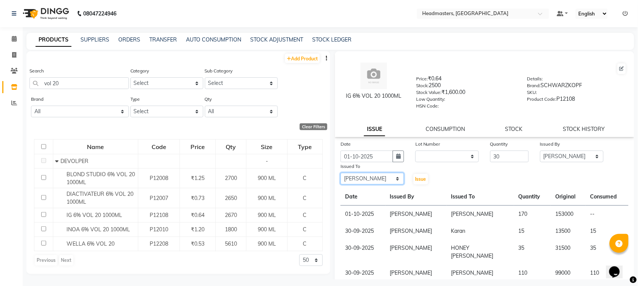
click at [340, 173] on select "Select ABID Amrit ANU [PERSON_NAME] [PERSON_NAME] HEAD MASTERS HONEY [PERSON_NA…" at bounding box center [371, 179] width 63 height 12
click at [424, 182] on button "Issue" at bounding box center [420, 179] width 15 height 11
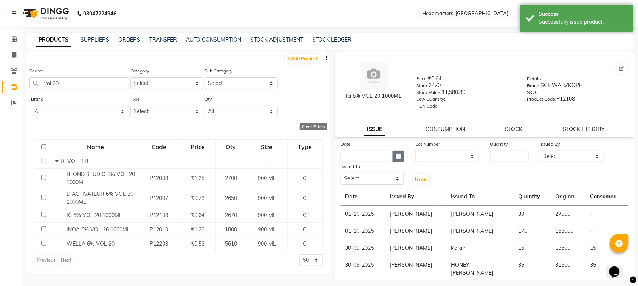
click at [398, 156] on icon "button" at bounding box center [398, 156] width 5 height 5
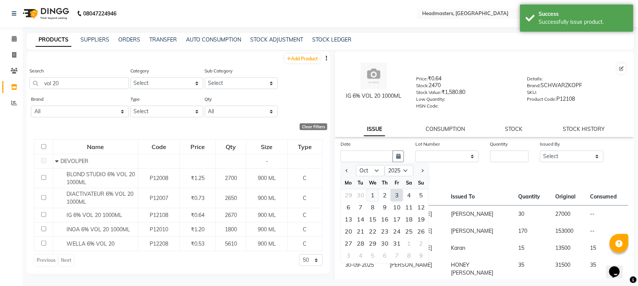
click at [374, 194] on div "1" at bounding box center [372, 196] width 12 height 12
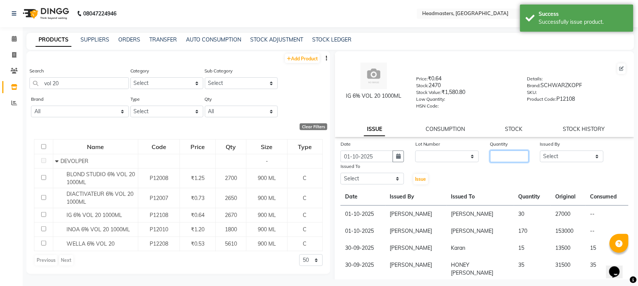
click at [512, 153] on input "number" at bounding box center [509, 157] width 39 height 12
click at [549, 159] on select "Select ABID Amrit ANU [PERSON_NAME] [PERSON_NAME] HEAD MASTERS HONEY [PERSON_NA…" at bounding box center [571, 157] width 63 height 12
click at [540, 151] on select "Select ABID Amrit ANU [PERSON_NAME] [PERSON_NAME] HEAD MASTERS HONEY [PERSON_NA…" at bounding box center [571, 157] width 63 height 12
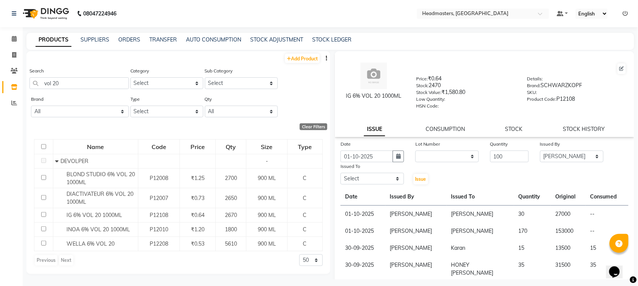
click at [355, 183] on div "Issued To Select ABID Amrit ANU Arjun ARSH [PERSON_NAME] HEAD MASTERS HONEY [PE…" at bounding box center [372, 173] width 75 height 23
click at [365, 177] on select "Select ABID Amrit ANU [PERSON_NAME] [PERSON_NAME] HEAD MASTERS HONEY [PERSON_NA…" at bounding box center [371, 179] width 63 height 12
click at [340, 173] on select "Select ABID Amrit ANU [PERSON_NAME] [PERSON_NAME] HEAD MASTERS HONEY [PERSON_NA…" at bounding box center [371, 179] width 63 height 12
click at [413, 181] on button "Issue" at bounding box center [420, 179] width 15 height 11
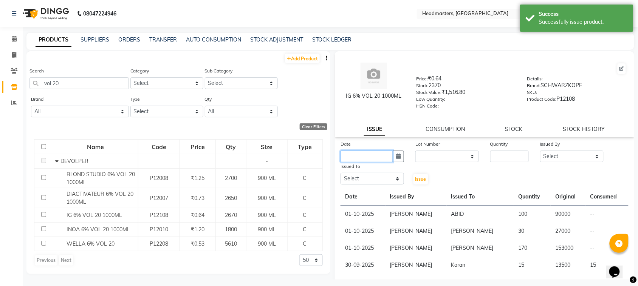
click at [369, 154] on input "text" at bounding box center [366, 157] width 53 height 12
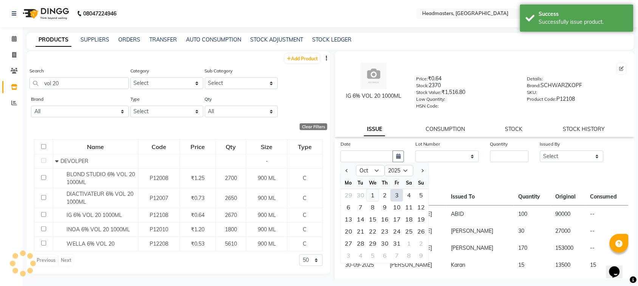
click at [374, 191] on div "1" at bounding box center [372, 196] width 12 height 12
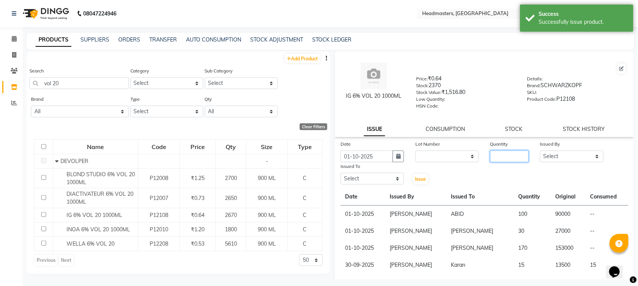
click at [506, 159] on input "number" at bounding box center [509, 157] width 39 height 12
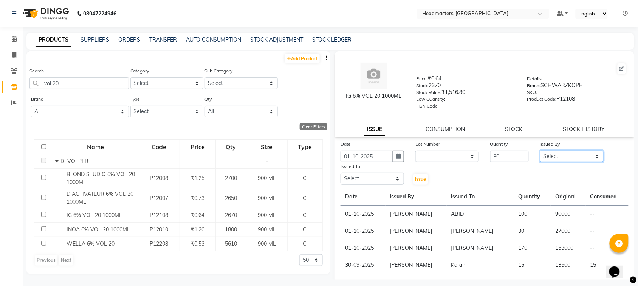
click at [576, 151] on select "Select ABID Amrit ANU [PERSON_NAME] [PERSON_NAME] HEAD MASTERS HONEY [PERSON_NA…" at bounding box center [571, 157] width 63 height 12
click at [540, 151] on select "Select ABID Amrit ANU [PERSON_NAME] [PERSON_NAME] HEAD MASTERS HONEY [PERSON_NA…" at bounding box center [571, 157] width 63 height 12
drag, startPoint x: 575, startPoint y: 154, endPoint x: 574, endPoint y: 150, distance: 4.2
click at [575, 154] on select "Select ABID Amrit ANU [PERSON_NAME] [PERSON_NAME] HEAD MASTERS HONEY [PERSON_NA…" at bounding box center [571, 157] width 63 height 12
click at [540, 151] on select "Select ABID Amrit ANU [PERSON_NAME] [PERSON_NAME] HEAD MASTERS HONEY [PERSON_NA…" at bounding box center [571, 157] width 63 height 12
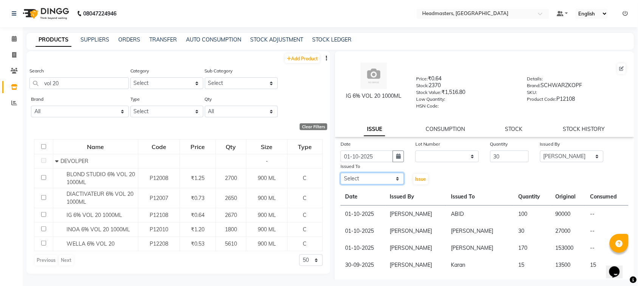
drag, startPoint x: 354, startPoint y: 177, endPoint x: 357, endPoint y: 171, distance: 6.3
click at [354, 177] on select "Select ABID Amrit ANU [PERSON_NAME] [PERSON_NAME] HEAD MASTERS HONEY [PERSON_NA…" at bounding box center [371, 179] width 63 height 12
click at [340, 173] on select "Select ABID Amrit ANU [PERSON_NAME] [PERSON_NAME] HEAD MASTERS HONEY [PERSON_NA…" at bounding box center [371, 179] width 63 height 12
click at [422, 181] on button "Issue" at bounding box center [420, 179] width 15 height 11
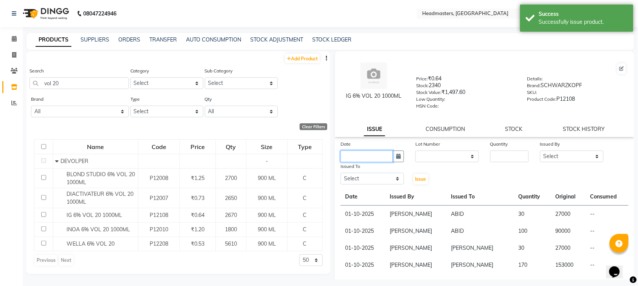
click at [359, 154] on input "text" at bounding box center [366, 157] width 53 height 12
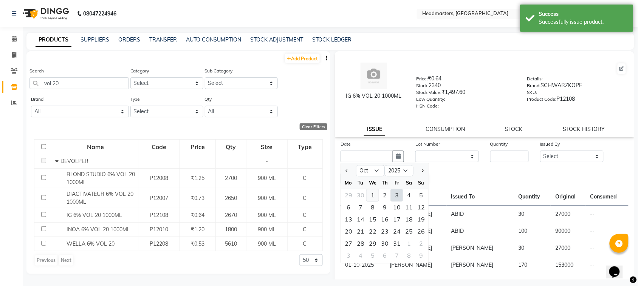
click at [371, 194] on div "1" at bounding box center [372, 196] width 12 height 12
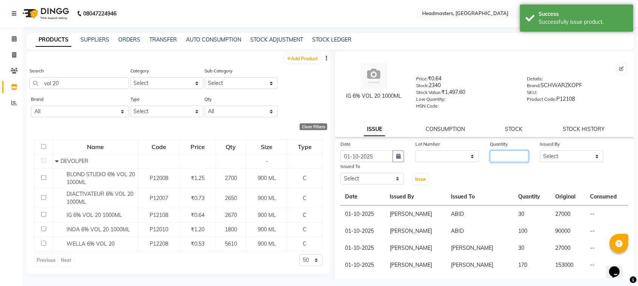
click at [504, 153] on input "number" at bounding box center [509, 157] width 39 height 12
click at [571, 156] on select "Select ABID Amrit ANU [PERSON_NAME] [PERSON_NAME] HEAD MASTERS HONEY [PERSON_NA…" at bounding box center [571, 157] width 63 height 12
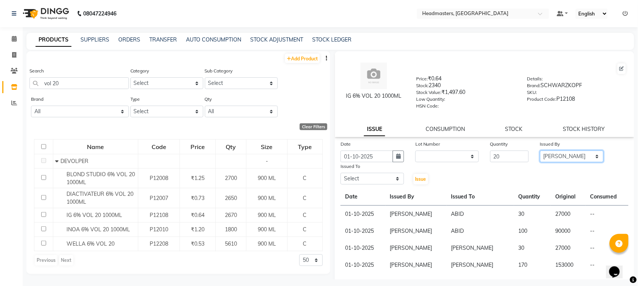
click at [540, 151] on select "Select ABID Amrit ANU [PERSON_NAME] [PERSON_NAME] HEAD MASTERS HONEY [PERSON_NA…" at bounding box center [571, 157] width 63 height 12
drag, startPoint x: 376, startPoint y: 178, endPoint x: 376, endPoint y: 171, distance: 7.2
click at [376, 178] on select "Select ABID Amrit ANU [PERSON_NAME] [PERSON_NAME] HEAD MASTERS HONEY [PERSON_NA…" at bounding box center [371, 179] width 63 height 12
click at [340, 173] on select "Select ABID Amrit ANU [PERSON_NAME] [PERSON_NAME] HEAD MASTERS HONEY [PERSON_NA…" at bounding box center [371, 179] width 63 height 12
click at [420, 182] on button "Issue" at bounding box center [420, 179] width 15 height 11
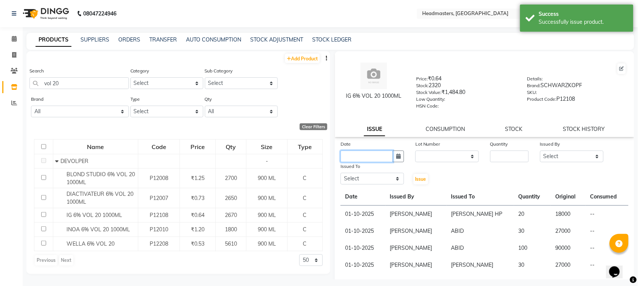
click at [371, 159] on input "text" at bounding box center [366, 157] width 53 height 12
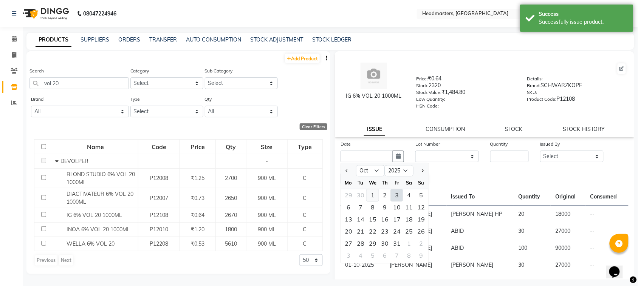
click at [372, 196] on div "1" at bounding box center [372, 196] width 12 height 12
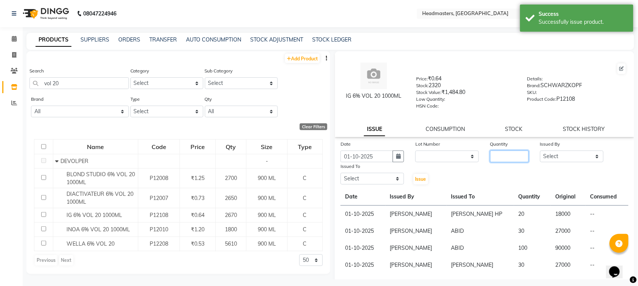
click at [499, 151] on input "number" at bounding box center [509, 157] width 39 height 12
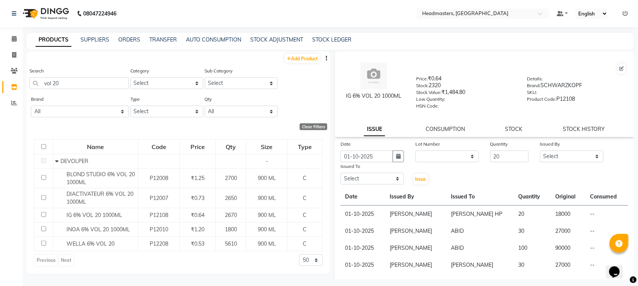
click at [553, 161] on div "Date [DATE] Lot Number None Quantity 20 Issued By Select ABID Amrit ANU [PERSON…" at bounding box center [484, 162] width 299 height 45
drag, startPoint x: 552, startPoint y: 158, endPoint x: 552, endPoint y: 148, distance: 9.4
click at [552, 158] on select "Select ABID Amrit ANU [PERSON_NAME] [PERSON_NAME] HEAD MASTERS HONEY [PERSON_NA…" at bounding box center [571, 157] width 63 height 12
click at [540, 151] on select "Select ABID Amrit ANU [PERSON_NAME] [PERSON_NAME] HEAD MASTERS HONEY [PERSON_NA…" at bounding box center [571, 157] width 63 height 12
click at [367, 176] on select "Select ABID Amrit ANU [PERSON_NAME] [PERSON_NAME] HEAD MASTERS HONEY [PERSON_NA…" at bounding box center [371, 179] width 63 height 12
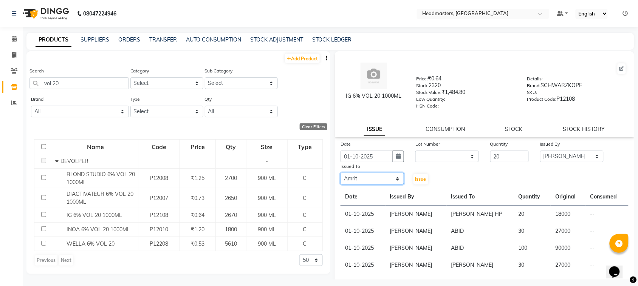
click at [340, 173] on select "Select ABID Amrit ANU [PERSON_NAME] [PERSON_NAME] HEAD MASTERS HONEY [PERSON_NA…" at bounding box center [371, 179] width 63 height 12
click at [420, 178] on span "Issue" at bounding box center [420, 179] width 11 height 6
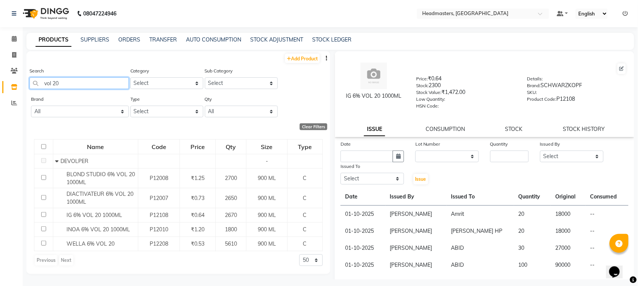
drag, startPoint x: 80, startPoint y: 82, endPoint x: 29, endPoint y: 94, distance: 52.2
click at [29, 94] on div "Search vol 20" at bounding box center [78, 81] width 99 height 28
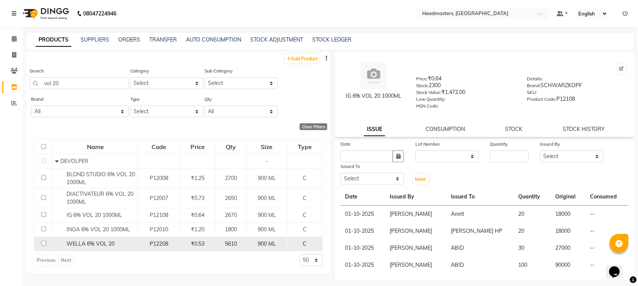
click at [59, 245] on div "WELLA 6% VOL 20" at bounding box center [95, 244] width 81 height 8
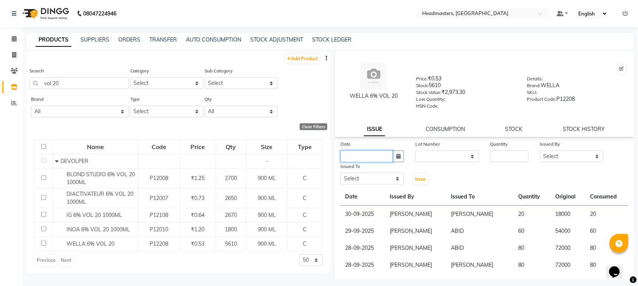
click at [359, 155] on input "text" at bounding box center [366, 157] width 53 height 12
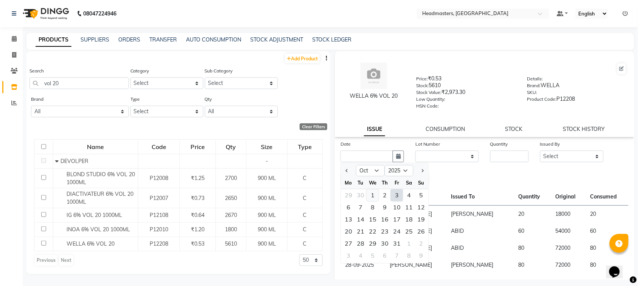
click at [368, 193] on div "1" at bounding box center [372, 196] width 12 height 12
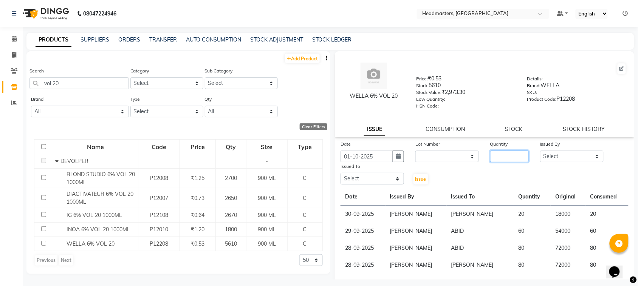
click at [504, 159] on input "number" at bounding box center [509, 157] width 39 height 12
drag, startPoint x: 577, startPoint y: 155, endPoint x: 575, endPoint y: 149, distance: 6.1
click at [577, 155] on select "Select ABID Amrit ANU [PERSON_NAME] [PERSON_NAME] HEAD MASTERS HONEY [PERSON_NA…" at bounding box center [571, 157] width 63 height 12
click at [540, 151] on select "Select ABID Amrit ANU [PERSON_NAME] [PERSON_NAME] HEAD MASTERS HONEY [PERSON_NA…" at bounding box center [571, 157] width 63 height 12
drag, startPoint x: 369, startPoint y: 182, endPoint x: 367, endPoint y: 171, distance: 11.5
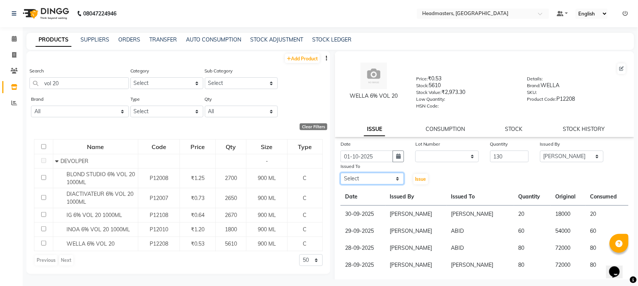
click at [369, 182] on select "Select ABID Amrit ANU [PERSON_NAME] [PERSON_NAME] HEAD MASTERS HONEY [PERSON_NA…" at bounding box center [371, 179] width 63 height 12
click at [340, 173] on select "Select ABID Amrit ANU [PERSON_NAME] [PERSON_NAME] HEAD MASTERS HONEY [PERSON_NA…" at bounding box center [371, 179] width 63 height 12
click at [409, 178] on div "Issue" at bounding box center [421, 173] width 25 height 23
click at [424, 178] on button "Issue" at bounding box center [420, 179] width 15 height 11
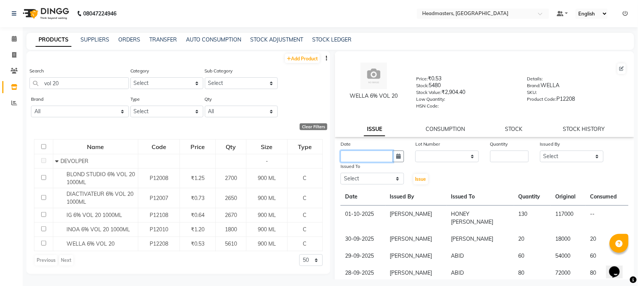
click at [355, 155] on input "text" at bounding box center [366, 157] width 53 height 12
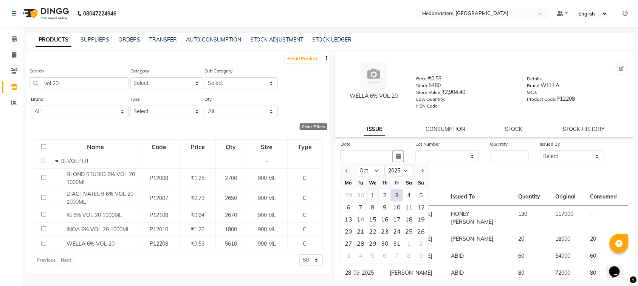
click at [373, 194] on div "1" at bounding box center [372, 196] width 12 height 12
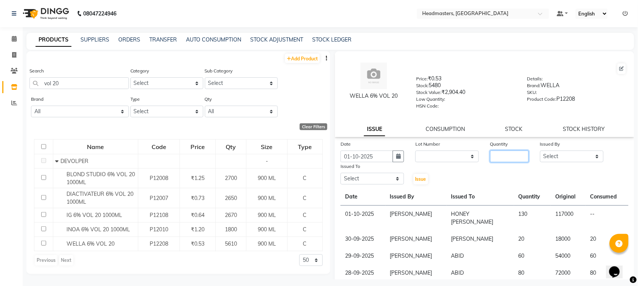
click at [513, 152] on input "number" at bounding box center [509, 157] width 39 height 12
drag, startPoint x: 546, startPoint y: 158, endPoint x: 547, endPoint y: 153, distance: 4.2
click at [547, 158] on select "Select ABID Amrit ANU [PERSON_NAME] [PERSON_NAME] HEAD MASTERS HONEY [PERSON_NA…" at bounding box center [571, 157] width 63 height 12
click at [540, 151] on select "Select ABID Amrit ANU [PERSON_NAME] [PERSON_NAME] HEAD MASTERS HONEY [PERSON_NA…" at bounding box center [571, 157] width 63 height 12
click at [377, 177] on select "Select ABID Amrit ANU [PERSON_NAME] [PERSON_NAME] HEAD MASTERS HONEY [PERSON_NA…" at bounding box center [371, 179] width 63 height 12
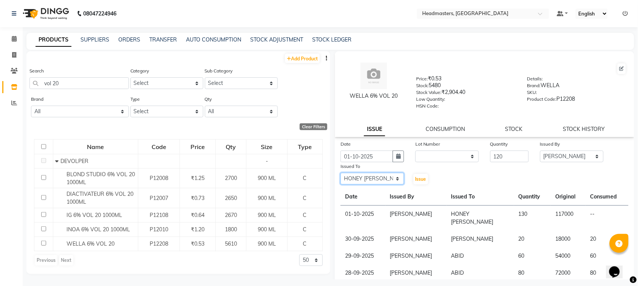
click at [340, 173] on select "Select ABID Amrit ANU [PERSON_NAME] [PERSON_NAME] HEAD MASTERS HONEY [PERSON_NA…" at bounding box center [371, 179] width 63 height 12
click at [415, 176] on span "Issue" at bounding box center [420, 179] width 11 height 6
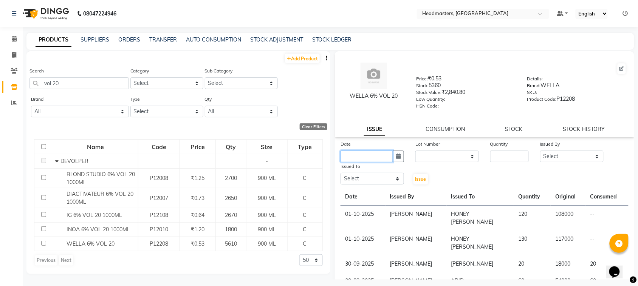
click at [386, 153] on input "text" at bounding box center [366, 157] width 53 height 12
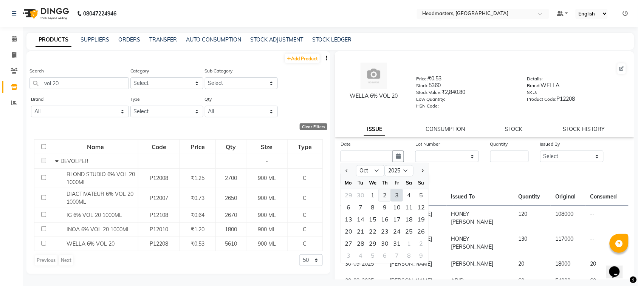
click at [386, 194] on div "2" at bounding box center [384, 196] width 12 height 12
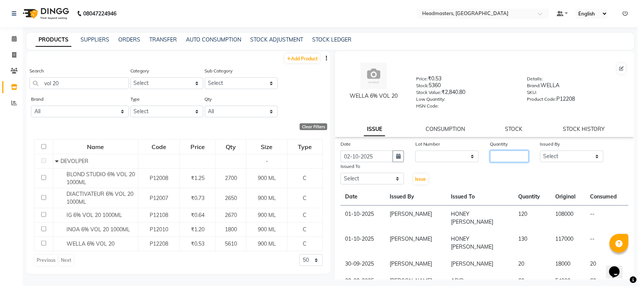
click at [508, 157] on input "number" at bounding box center [509, 157] width 39 height 12
click at [540, 155] on select "Select ABID Amrit ANU [PERSON_NAME] [PERSON_NAME] HEAD MASTERS HONEY [PERSON_NA…" at bounding box center [571, 157] width 63 height 12
click at [540, 151] on select "Select ABID Amrit ANU [PERSON_NAME] [PERSON_NAME] HEAD MASTERS HONEY [PERSON_NA…" at bounding box center [571, 157] width 63 height 12
click at [347, 181] on select "Select ABID Amrit ANU [PERSON_NAME] [PERSON_NAME] HEAD MASTERS HONEY [PERSON_NA…" at bounding box center [371, 179] width 63 height 12
click at [340, 173] on select "Select ABID Amrit ANU [PERSON_NAME] [PERSON_NAME] HEAD MASTERS HONEY [PERSON_NA…" at bounding box center [371, 179] width 63 height 12
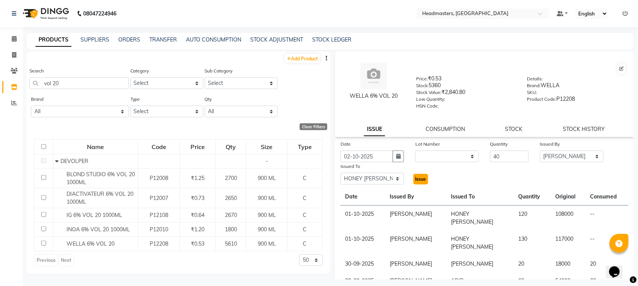
click at [418, 179] on span "Issue" at bounding box center [420, 179] width 11 height 6
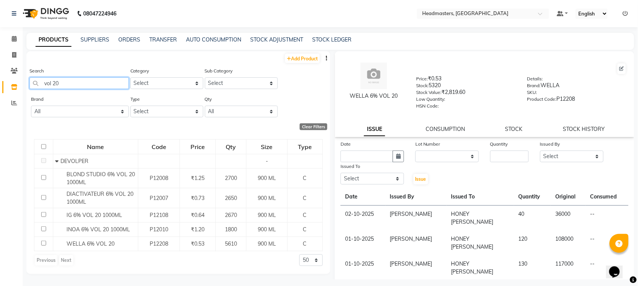
click at [65, 83] on input "vol 20" at bounding box center [78, 83] width 99 height 12
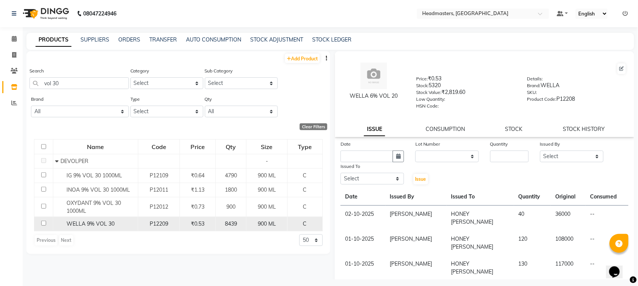
click at [56, 222] on div "WELLA 9% VOL 30" at bounding box center [95, 224] width 81 height 8
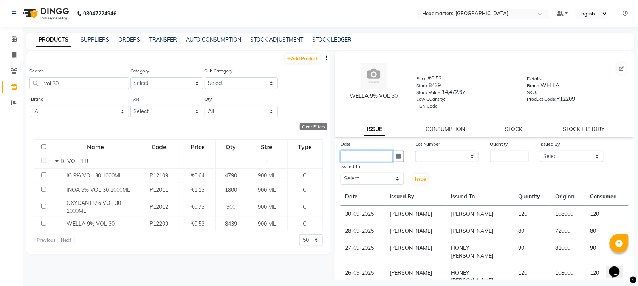
click at [346, 152] on input "text" at bounding box center [366, 157] width 53 height 12
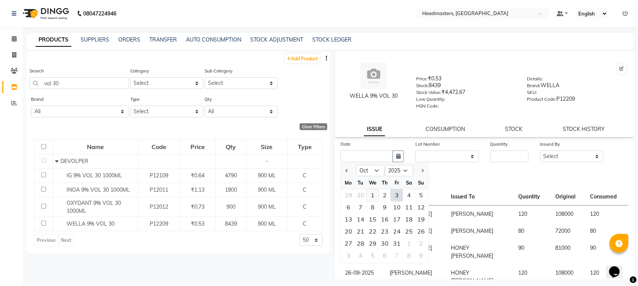
click at [374, 193] on div "1" at bounding box center [372, 196] width 12 height 12
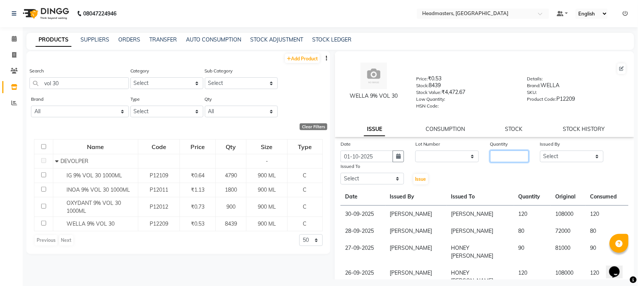
click at [522, 156] on input "number" at bounding box center [509, 157] width 39 height 12
click at [551, 151] on select "Select ABID Amrit ANU [PERSON_NAME] [PERSON_NAME] HEAD MASTERS HONEY [PERSON_NA…" at bounding box center [571, 157] width 63 height 12
click at [540, 151] on select "Select ABID Amrit ANU [PERSON_NAME] [PERSON_NAME] HEAD MASTERS HONEY [PERSON_NA…" at bounding box center [571, 157] width 63 height 12
click at [376, 176] on select "Select ABID Amrit ANU [PERSON_NAME] [PERSON_NAME] HEAD MASTERS HONEY [PERSON_NA…" at bounding box center [371, 179] width 63 height 12
click at [340, 173] on select "Select ABID Amrit ANU [PERSON_NAME] [PERSON_NAME] HEAD MASTERS HONEY [PERSON_NA…" at bounding box center [371, 179] width 63 height 12
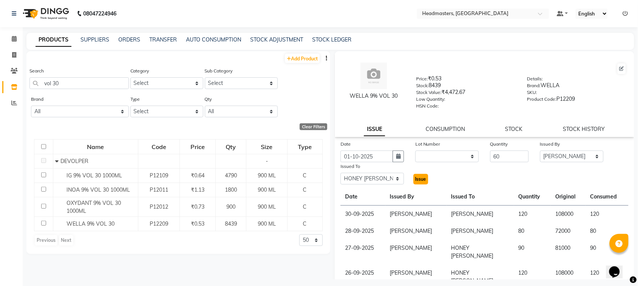
click at [417, 176] on span "Issue" at bounding box center [420, 179] width 11 height 6
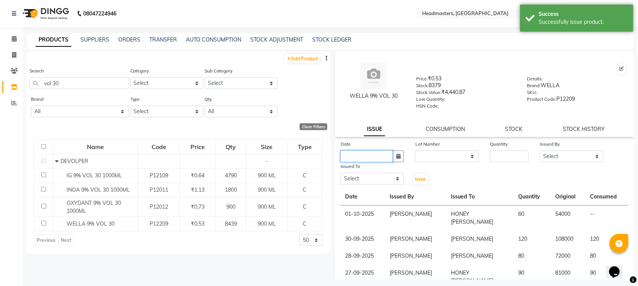
click at [378, 157] on input "text" at bounding box center [366, 157] width 53 height 12
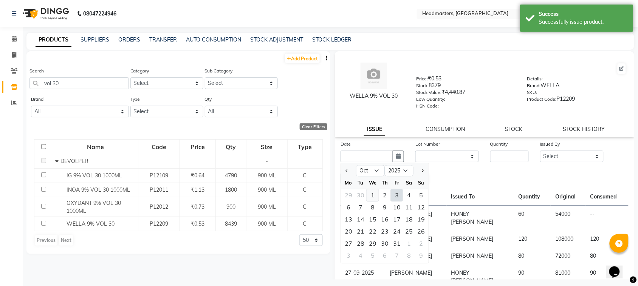
click at [372, 194] on div "1" at bounding box center [372, 196] width 12 height 12
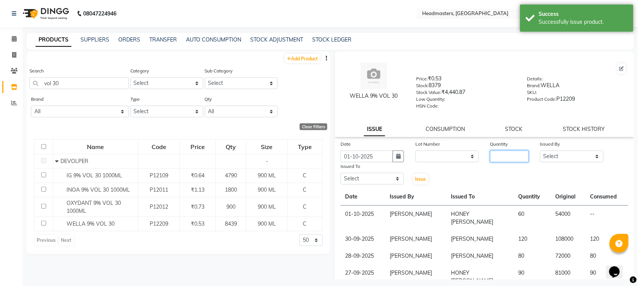
click at [501, 159] on input "number" at bounding box center [509, 157] width 39 height 12
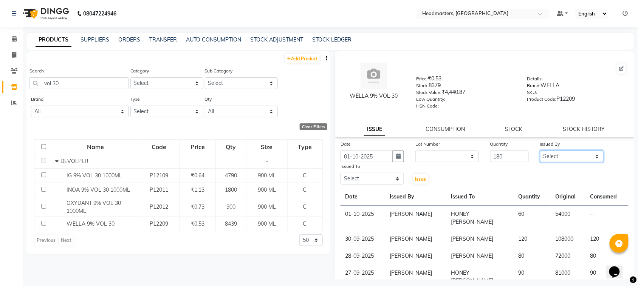
click at [571, 160] on select "Select ABID Amrit ANU [PERSON_NAME] [PERSON_NAME] HEAD MASTERS HONEY [PERSON_NA…" at bounding box center [571, 157] width 63 height 12
click at [540, 151] on select "Select ABID Amrit ANU [PERSON_NAME] [PERSON_NAME] HEAD MASTERS HONEY [PERSON_NA…" at bounding box center [571, 157] width 63 height 12
click at [373, 176] on select "Select ABID Amrit ANU [PERSON_NAME] [PERSON_NAME] HEAD MASTERS HONEY [PERSON_NA…" at bounding box center [371, 179] width 63 height 12
click at [340, 173] on select "Select ABID Amrit ANU [PERSON_NAME] [PERSON_NAME] HEAD MASTERS HONEY [PERSON_NA…" at bounding box center [371, 179] width 63 height 12
click at [420, 178] on span "Issue" at bounding box center [420, 179] width 11 height 6
